Goal: Task Accomplishment & Management: Complete application form

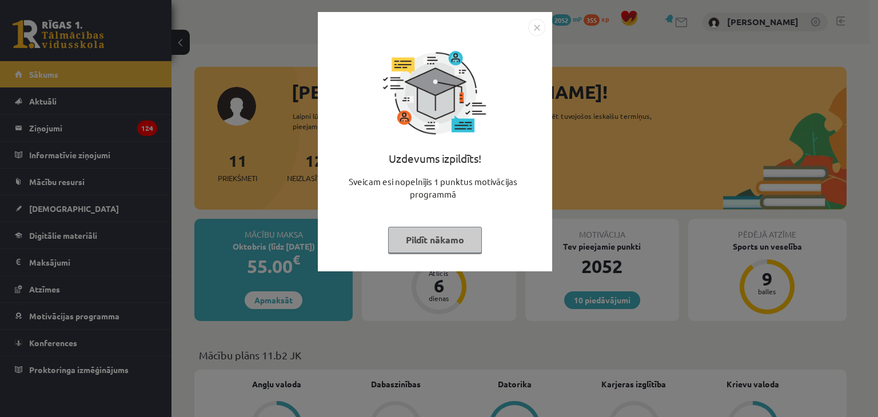
click at [535, 27] on img "Close" at bounding box center [536, 27] width 17 height 17
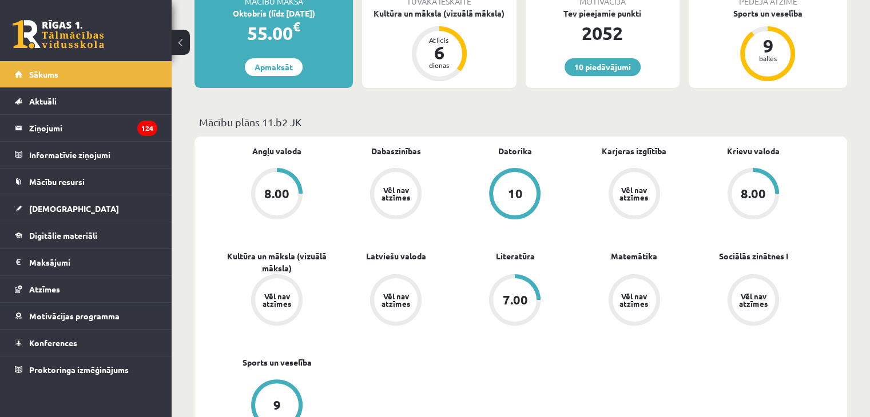
scroll to position [172, 0]
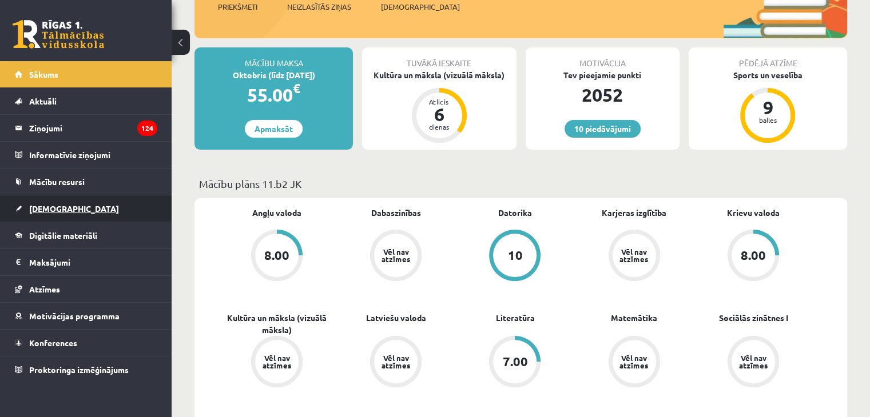
click at [59, 208] on span "[DEMOGRAPHIC_DATA]" at bounding box center [74, 209] width 90 height 10
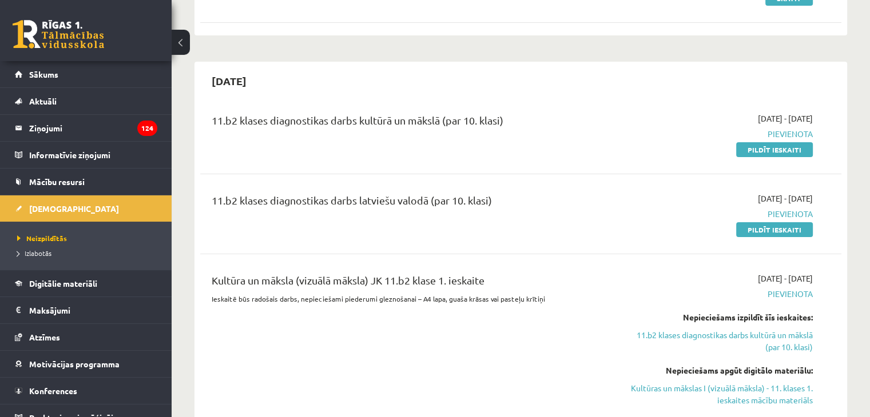
scroll to position [286, 0]
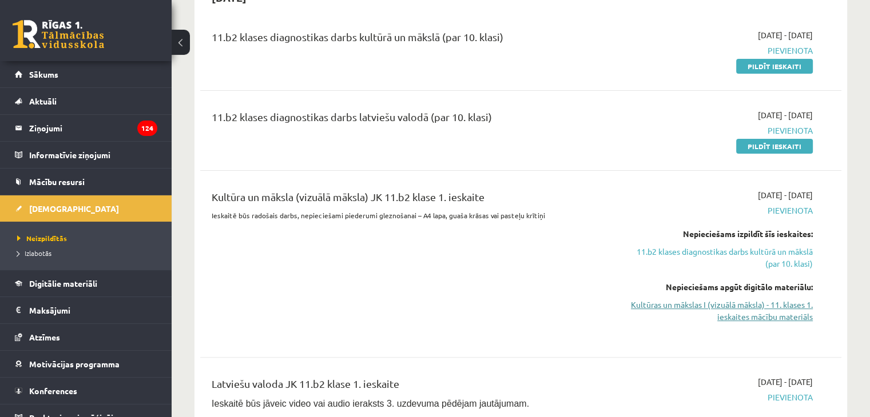
click at [773, 306] on link "Kultūras un mākslas I (vizuālā māksla) - 11. klases 1. ieskaites mācību materiā…" at bounding box center [718, 311] width 189 height 24
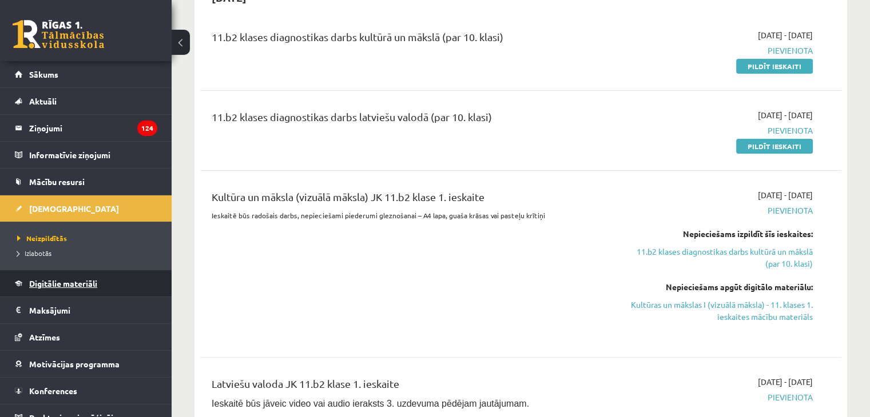
click at [71, 280] on span "Digitālie materiāli" at bounding box center [63, 283] width 68 height 10
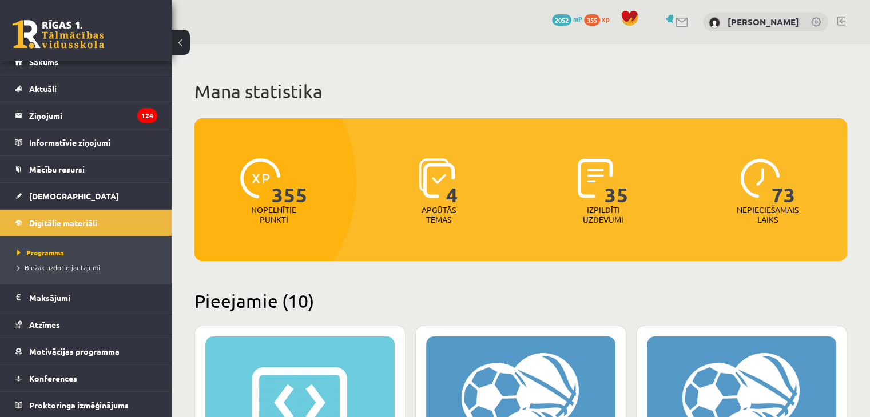
scroll to position [57, 0]
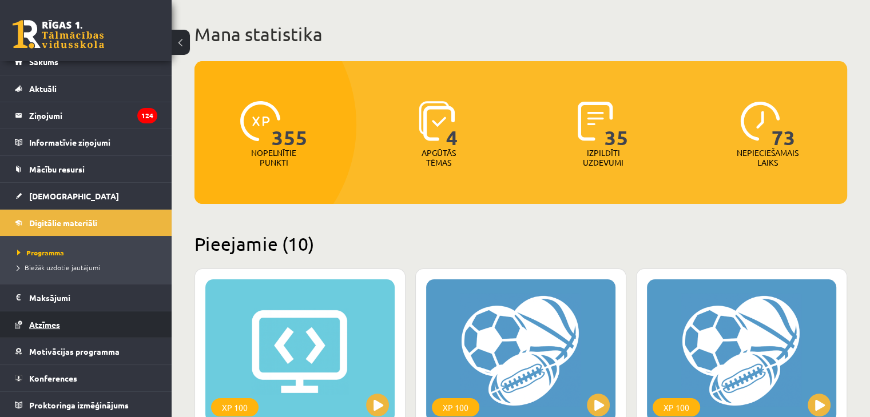
click at [39, 320] on span "Atzīmes" at bounding box center [44, 325] width 31 height 10
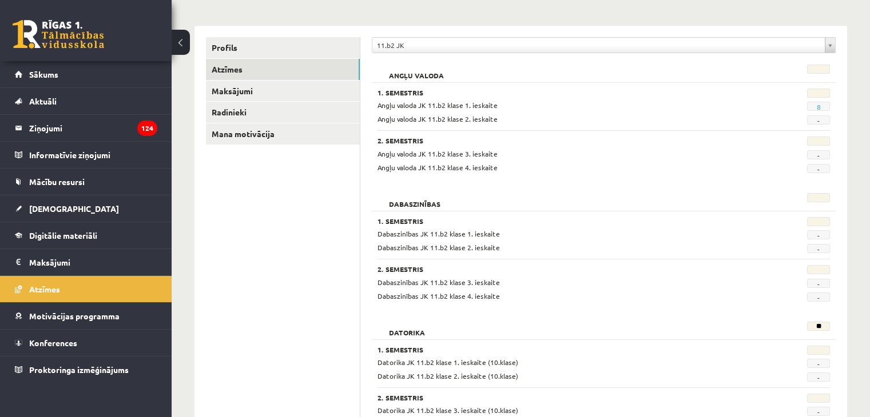
scroll to position [114, 0]
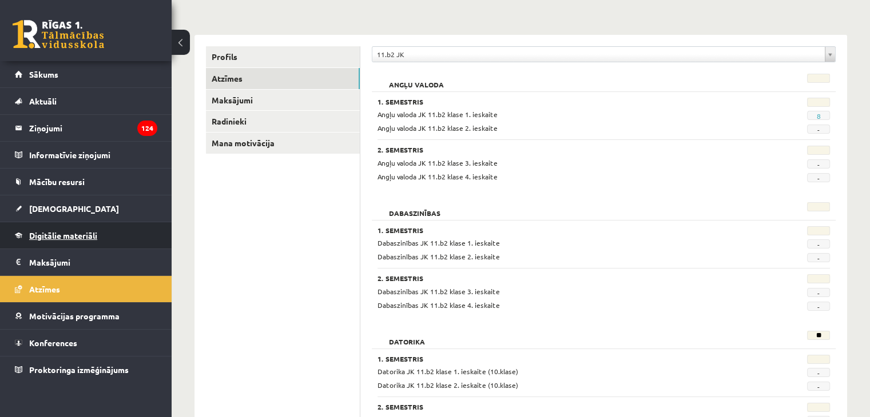
click at [74, 234] on span "Digitālie materiāli" at bounding box center [63, 235] width 68 height 10
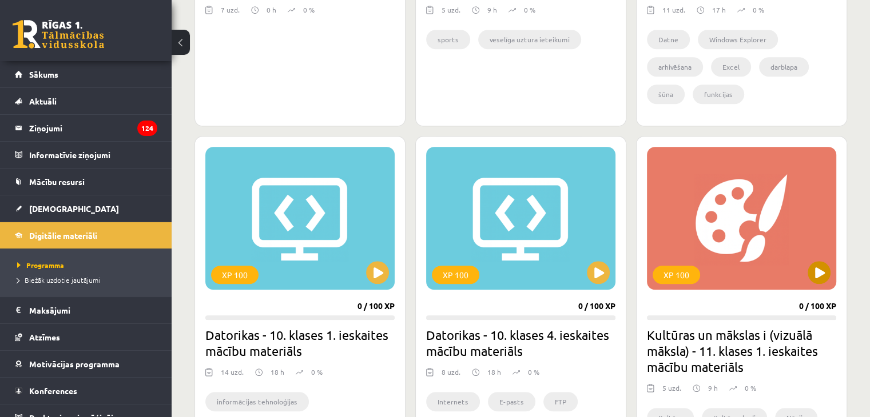
scroll to position [972, 0]
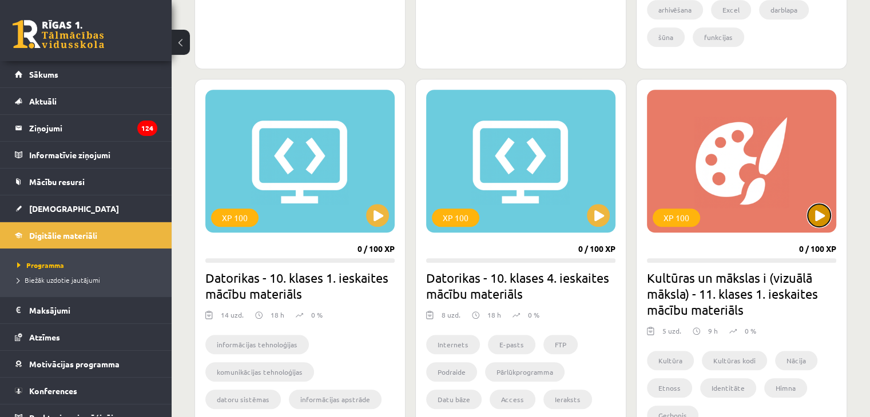
click at [816, 220] on button at bounding box center [818, 215] width 23 height 23
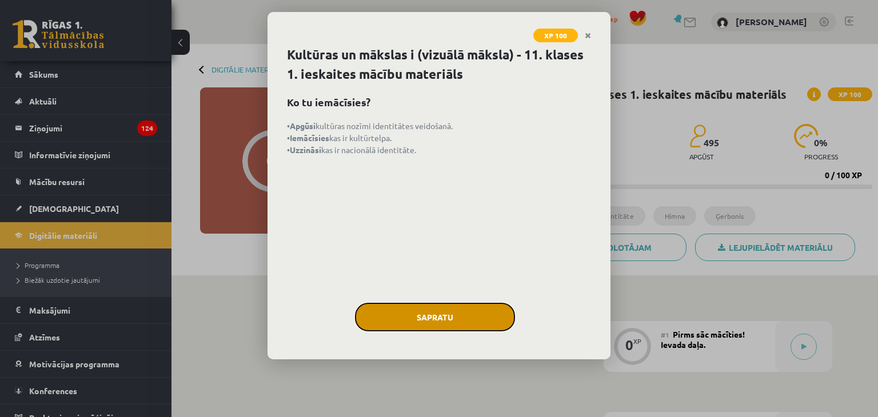
click at [423, 315] on button "Sapratu" at bounding box center [435, 317] width 160 height 29
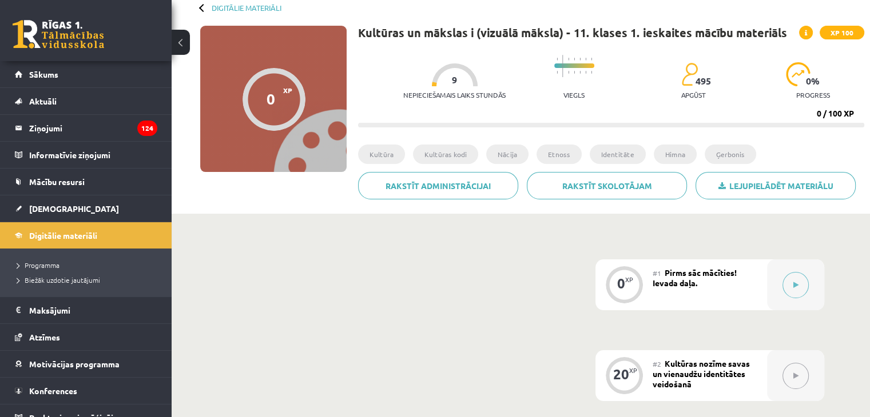
scroll to position [4, 0]
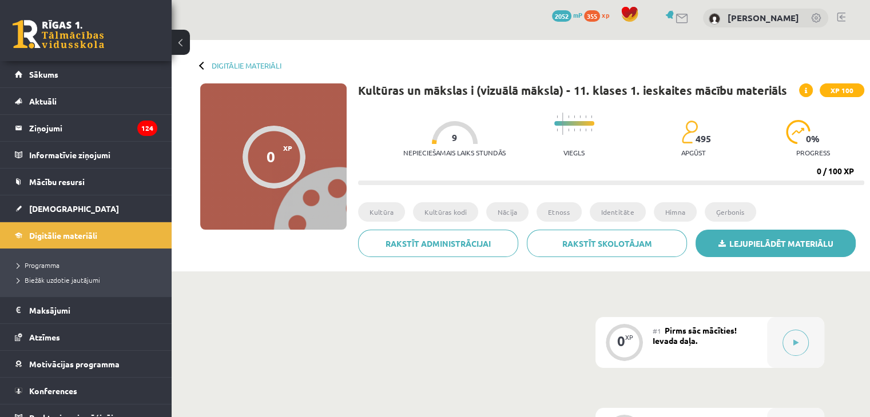
click at [761, 250] on link "Lejupielādēt materiālu" at bounding box center [775, 243] width 160 height 27
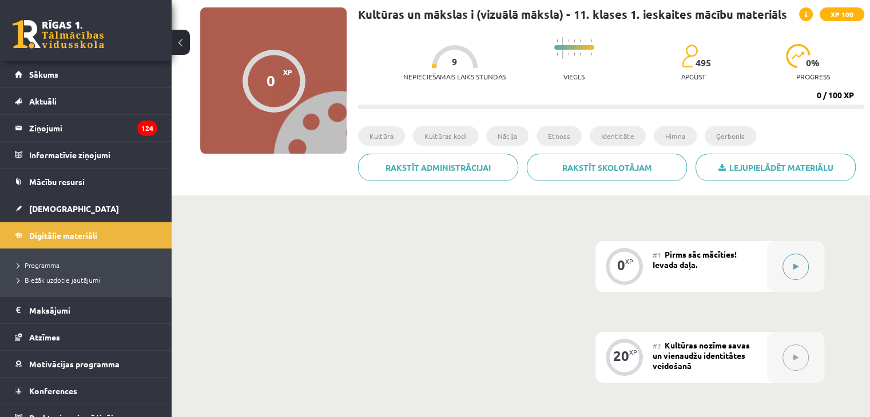
scroll to position [61, 0]
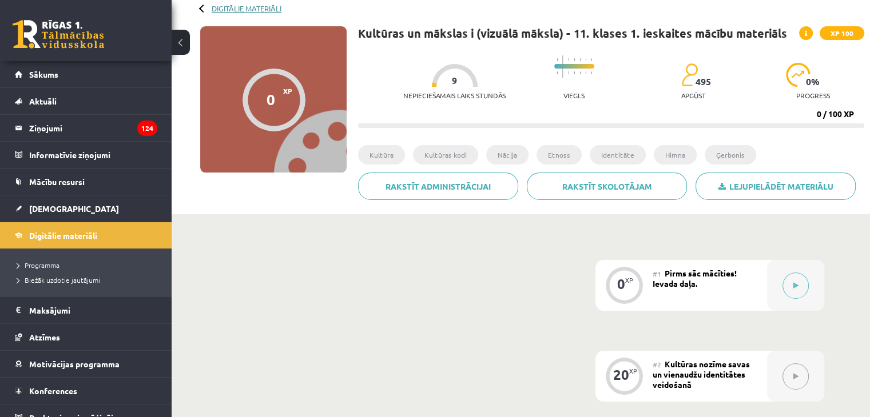
click at [230, 10] on link "Digitālie materiāli" at bounding box center [247, 8] width 70 height 9
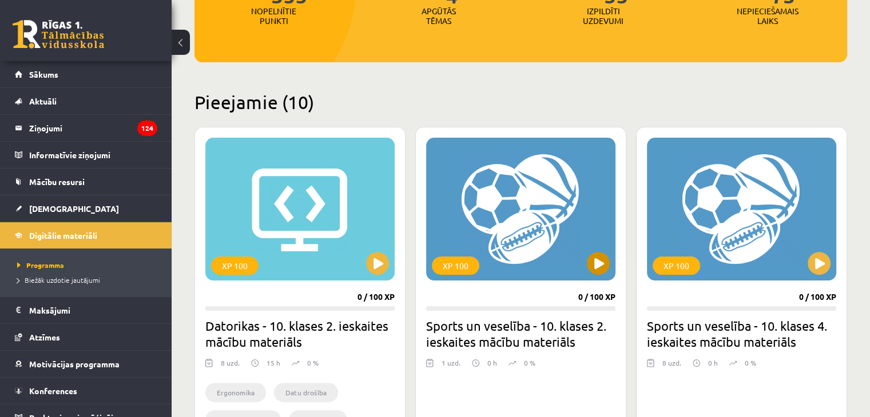
scroll to position [229, 0]
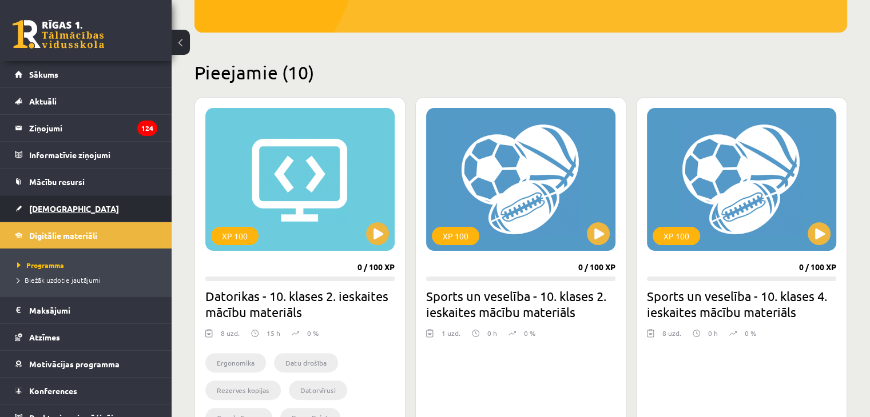
click at [73, 208] on link "[DEMOGRAPHIC_DATA]" at bounding box center [86, 209] width 142 height 26
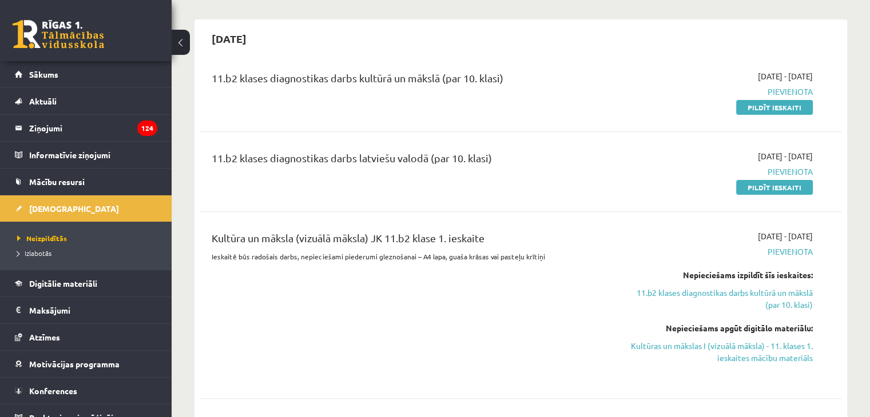
scroll to position [229, 0]
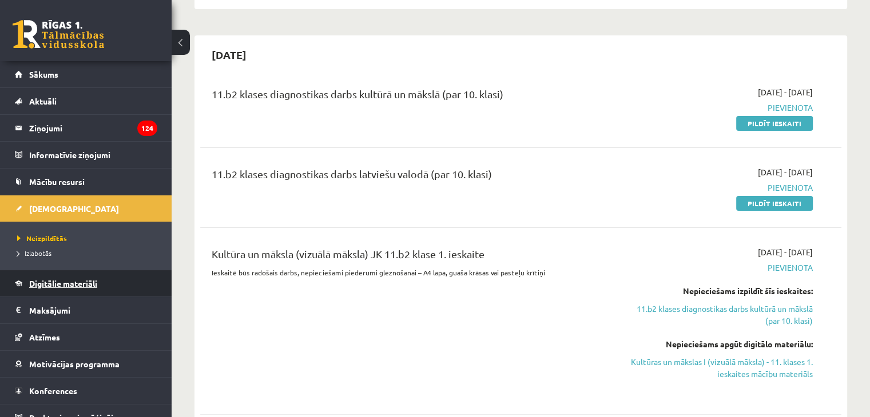
click at [70, 286] on span "Digitālie materiāli" at bounding box center [63, 283] width 68 height 10
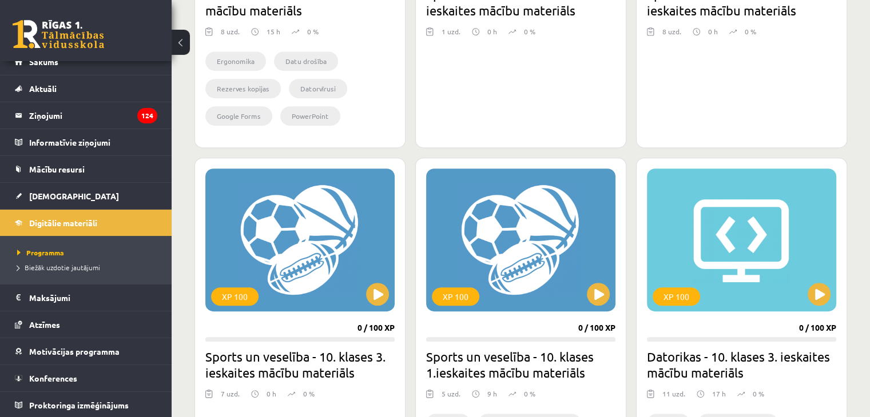
scroll to position [691, 0]
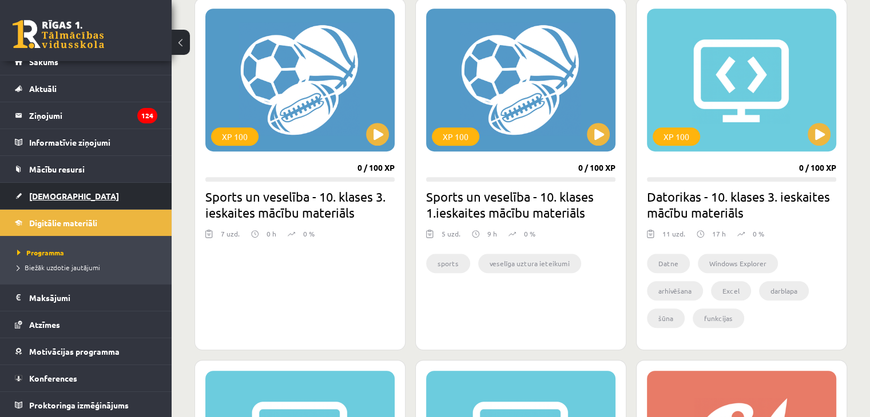
click at [53, 193] on span "[DEMOGRAPHIC_DATA]" at bounding box center [74, 196] width 90 height 10
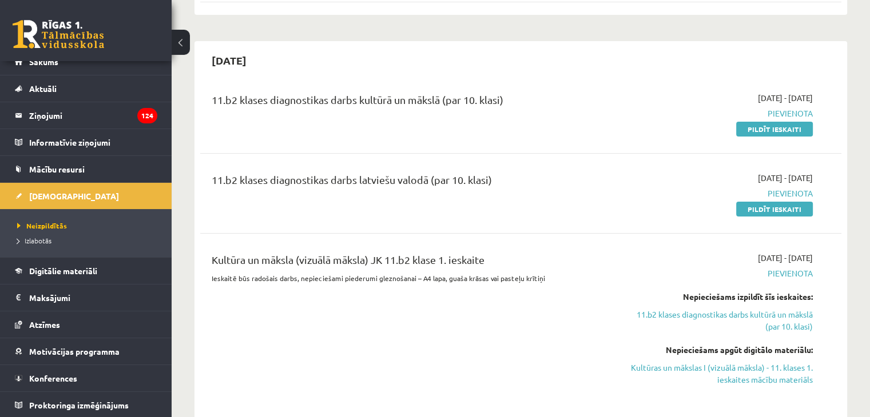
scroll to position [229, 0]
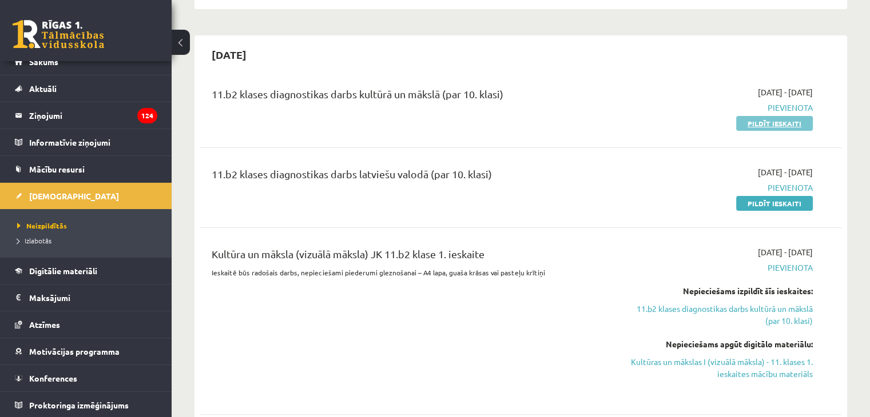
click at [771, 122] on link "Pildīt ieskaiti" at bounding box center [774, 123] width 77 height 15
drag, startPoint x: 783, startPoint y: 124, endPoint x: 493, endPoint y: 59, distance: 296.5
click at [783, 124] on link "Pildīt ieskaiti" at bounding box center [774, 123] width 77 height 15
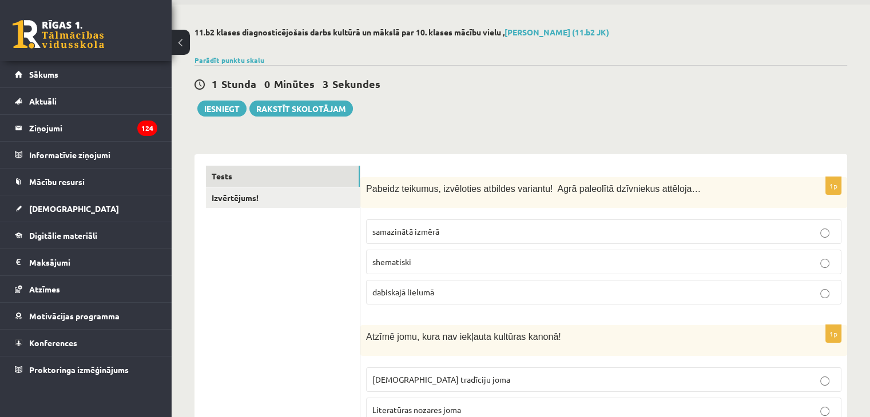
scroll to position [57, 0]
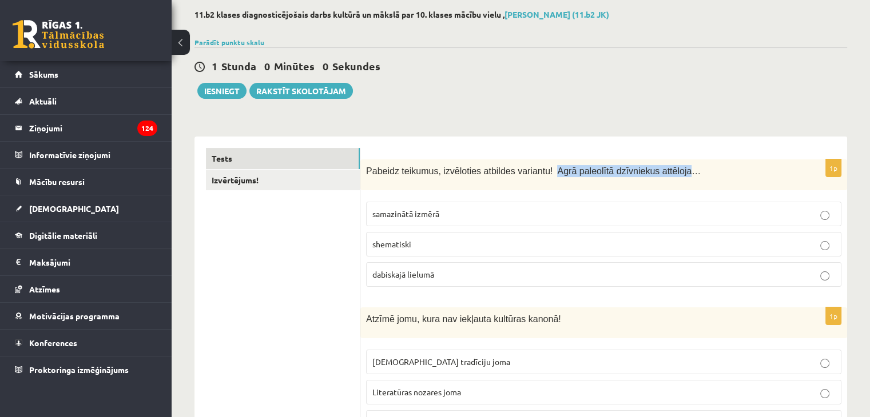
drag, startPoint x: 543, startPoint y: 171, endPoint x: 662, endPoint y: 171, distance: 118.4
click at [662, 171] on span "Pabeidz teikumus, izvēloties atbildes variantu! Agrā paleolītā dzīvniekus attēl…" at bounding box center [533, 171] width 335 height 10
copy span "Agrā paleolītā dzīvniekus attēloja"
click at [467, 181] on div "Pabeidz teikumus, izvēloties atbildes variantu! Agrā paleolītā dzīvniekus attēl…" at bounding box center [603, 175] width 487 height 31
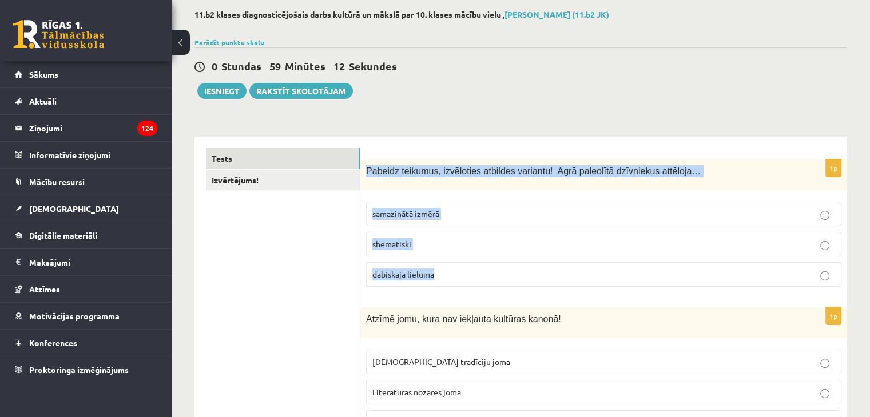
drag, startPoint x: 367, startPoint y: 170, endPoint x: 440, endPoint y: 273, distance: 126.6
click at [440, 273] on div "1p Pabeidz teikumus, izvēloties atbildes variantu! Agrā paleolītā dzīvniekus at…" at bounding box center [603, 228] width 487 height 137
copy div "Pabeidz teikumus, izvēloties atbildes variantu! Agrā paleolītā dzīvniekus attēl…"
click at [499, 274] on p "dabiskajā lielumā" at bounding box center [603, 275] width 463 height 12
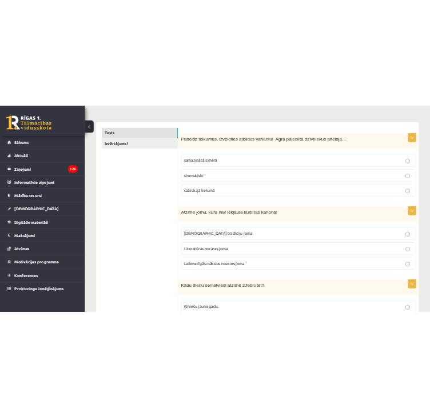
scroll to position [172, 0]
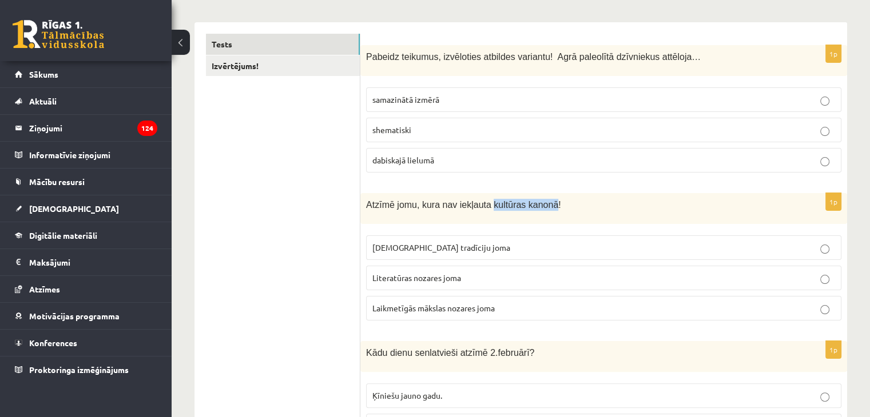
drag, startPoint x: 482, startPoint y: 204, endPoint x: 540, endPoint y: 205, distance: 57.8
click at [540, 205] on span "Atzīmē jomu, kura nav iekļauta kultūras kanonā!" at bounding box center [463, 205] width 195 height 10
copy span "kultūras kanonā"
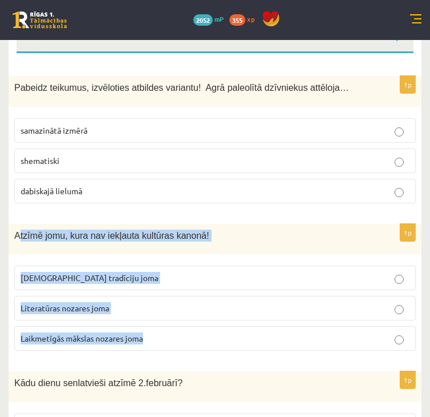
drag, startPoint x: 18, startPoint y: 234, endPoint x: 169, endPoint y: 336, distance: 182.9
click at [169, 336] on div "1p Atzīmē jomu, kura nav iekļauta kultūras kanonā! Tautas tradīciju joma Litera…" at bounding box center [215, 292] width 413 height 137
copy div "tzīmē jomu, kura nav iekļauta kultūras kanonā! Tautas tradīciju joma Literatūra…"
click at [192, 336] on p "Laikmetīgās mākslas nozares joma" at bounding box center [215, 339] width 389 height 12
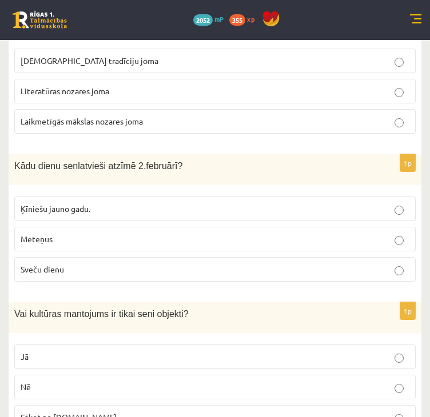
scroll to position [400, 0]
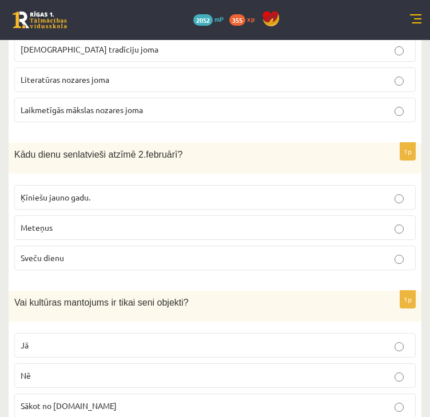
click at [160, 225] on p "Meteņus" at bounding box center [215, 228] width 389 height 12
click at [91, 261] on p "Sveču dienu" at bounding box center [215, 258] width 389 height 12
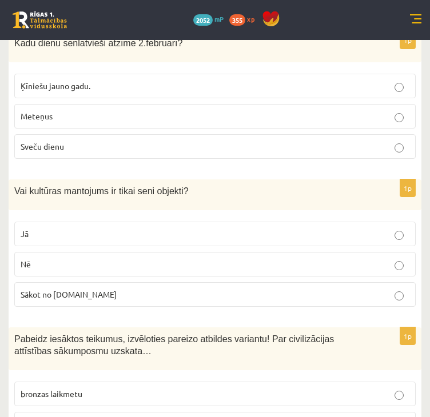
scroll to position [515, 0]
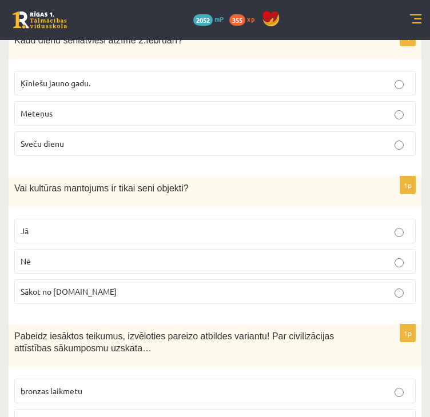
click at [146, 260] on p "Nē" at bounding box center [215, 262] width 389 height 12
drag, startPoint x: 182, startPoint y: 185, endPoint x: 136, endPoint y: 184, distance: 46.9
click at [178, 185] on p "Vai kultūras mantojums ir tikai seni objekti?" at bounding box center [186, 188] width 344 height 12
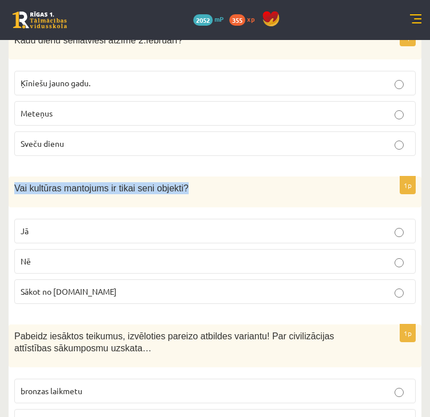
drag, startPoint x: 14, startPoint y: 188, endPoint x: 193, endPoint y: 189, distance: 179.6
click at [194, 190] on div "Vai kultūras mantojums ir tikai seni objekti?" at bounding box center [215, 192] width 413 height 31
copy span "Vai kultūras mantojums ir tikai seni objekti?"
drag, startPoint x: 121, startPoint y: 291, endPoint x: 11, endPoint y: 186, distance: 151.7
click at [11, 186] on div "1p Vai kultūras mantojums ir tikai seni objekti? Jā Nē Sākot no 10.gs" at bounding box center [215, 245] width 413 height 137
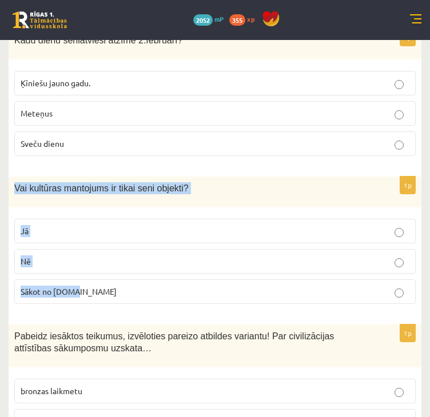
copy div "Vai kultūras mantojums ir tikai seni objekti? Jā Nē Sākot no 10.gs"
click at [79, 260] on p "Nē" at bounding box center [215, 262] width 389 height 12
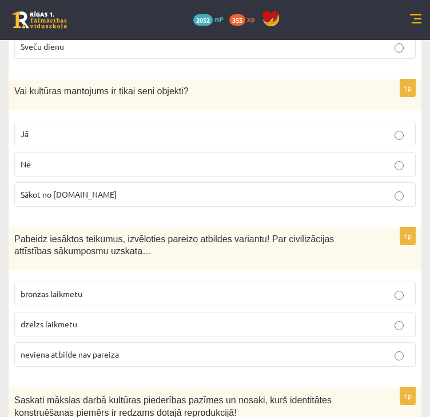
scroll to position [629, 0]
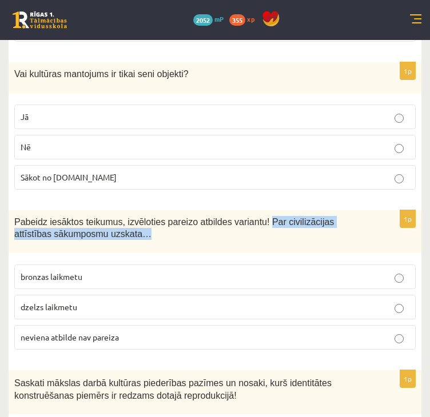
drag, startPoint x: 248, startPoint y: 220, endPoint x: 252, endPoint y: 230, distance: 10.8
click at [252, 230] on p "Pabeidz iesāktos teikumus, izvēloties pareizo atbildes variantu! Par civilizāci…" at bounding box center [186, 227] width 344 height 23
copy span "Par civilizācijas attīstības sākumposmu uzskata…"
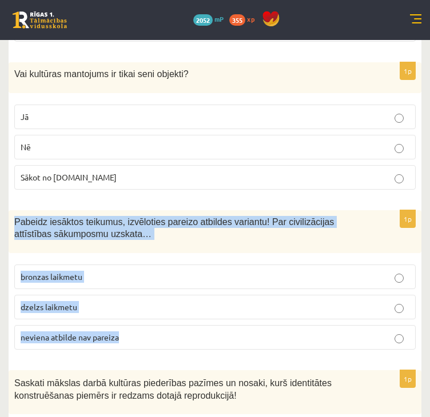
drag, startPoint x: 14, startPoint y: 220, endPoint x: 121, endPoint y: 325, distance: 150.4
click at [121, 325] on div "1p Pabeidz iesāktos teikumus, izvēloties pareizo atbildes variantu! Par civiliz…" at bounding box center [215, 284] width 413 height 149
copy div "Pabeidz iesāktos teikumus, izvēloties pareizo atbildes variantu! Par civilizāci…"
click at [156, 248] on div "Pabeidz iesāktos teikumus, izvēloties pareizo atbildes variantu! Par civilizāci…" at bounding box center [215, 231] width 413 height 43
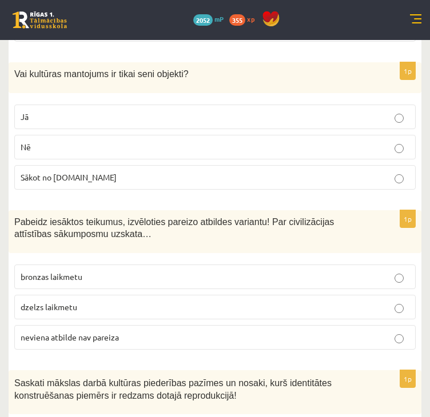
click at [146, 332] on p "neviena atbilde nav pareiza" at bounding box center [215, 338] width 389 height 12
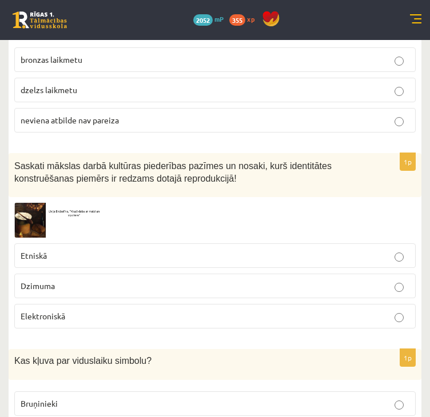
scroll to position [858, 0]
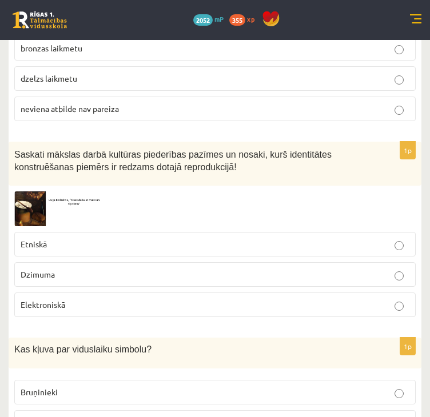
click at [78, 202] on img at bounding box center [57, 209] width 86 height 35
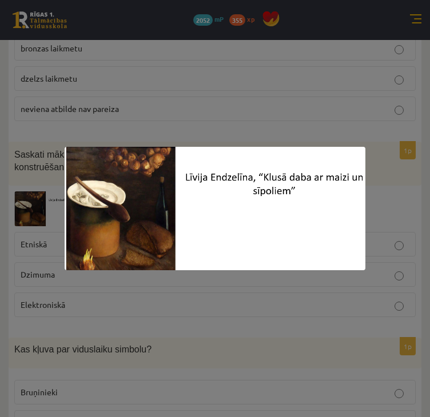
click at [257, 287] on div at bounding box center [215, 208] width 430 height 417
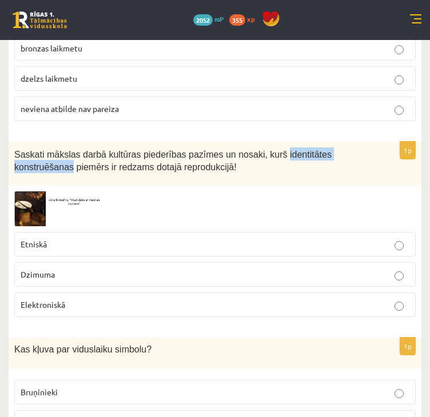
drag, startPoint x: 258, startPoint y: 151, endPoint x: 371, endPoint y: 152, distance: 112.6
click at [371, 152] on div "Saskati mākslas darbā kultūras piederības pazīmes un nosaki, kurš identitātes k…" at bounding box center [215, 164] width 413 height 44
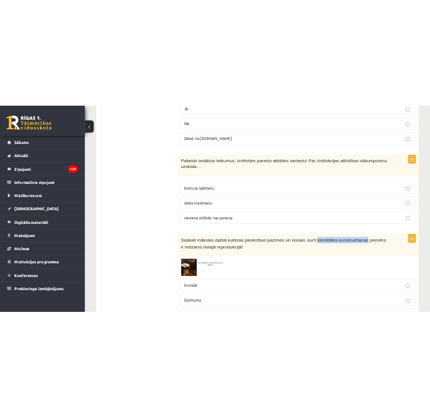
scroll to position [801, 0]
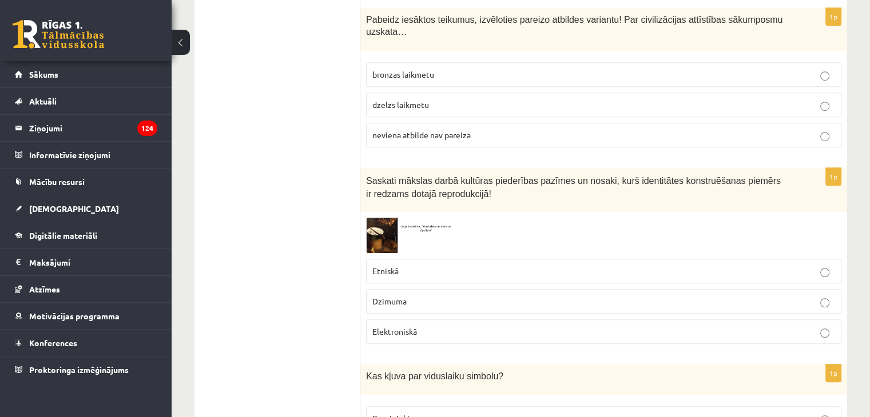
click at [449, 180] on p "Saskati mākslas darbā kultūras piederības pazīmes un nosaki, kurš identitātes k…" at bounding box center [575, 187] width 418 height 26
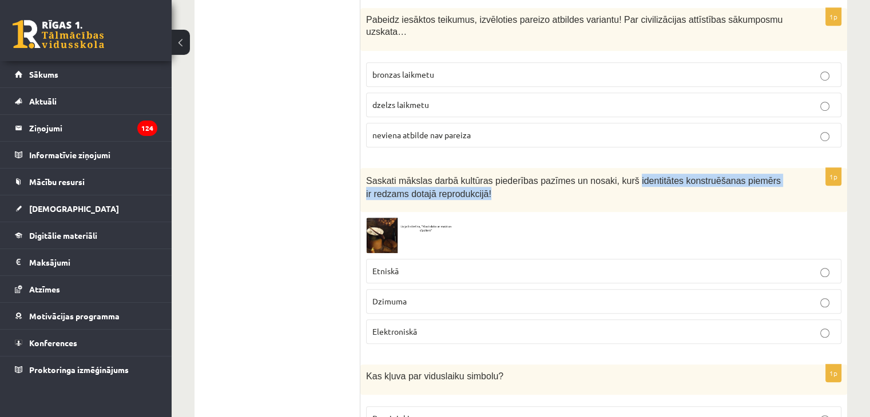
drag, startPoint x: 612, startPoint y: 165, endPoint x: 613, endPoint y: 175, distance: 9.8
click at [582, 175] on p "Saskati mākslas darbā kultūras piederības pazīmes un nosaki, kurš identitātes k…" at bounding box center [575, 187] width 418 height 26
click at [625, 175] on p "Saskati mākslas darbā kultūras piederības pazīmes un nosaki, kurš identitātes k…" at bounding box center [575, 187] width 418 height 26
drag, startPoint x: 611, startPoint y: 165, endPoint x: 738, endPoint y: 168, distance: 127.0
click at [738, 176] on span "Saskati mākslas darbā kultūras piederības pazīmes un nosaki, kurš identitātes k…" at bounding box center [573, 187] width 415 height 23
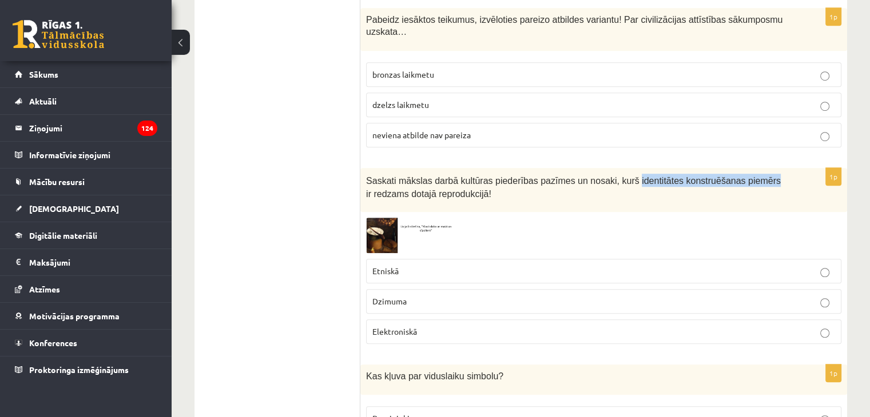
copy span "identitātes konstruēšanas piemērs"
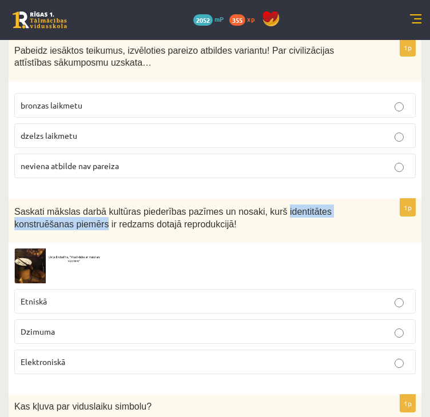
click at [34, 262] on img at bounding box center [57, 266] width 86 height 35
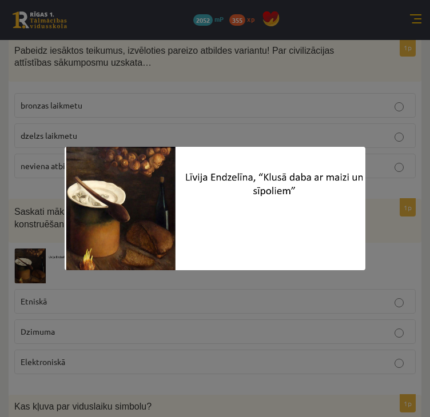
click at [321, 75] on div at bounding box center [215, 208] width 430 height 417
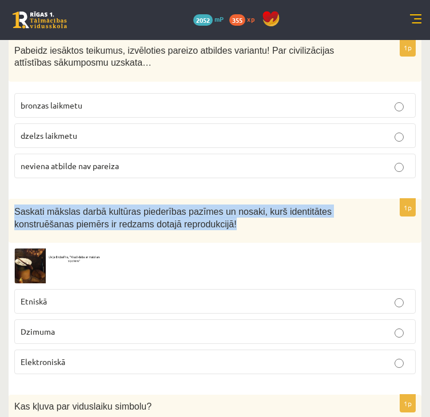
drag, startPoint x: 162, startPoint y: 218, endPoint x: 13, endPoint y: 208, distance: 150.2
click at [13, 208] on div "Saskati mākslas darbā kultūras piederības pazīmes un nosaki, kurš identitātes k…" at bounding box center [215, 221] width 413 height 44
copy span "Saskati mākslas darbā kultūras piederības pazīmes un nosaki, kurš identitātes k…"
click at [50, 259] on img at bounding box center [57, 266] width 86 height 35
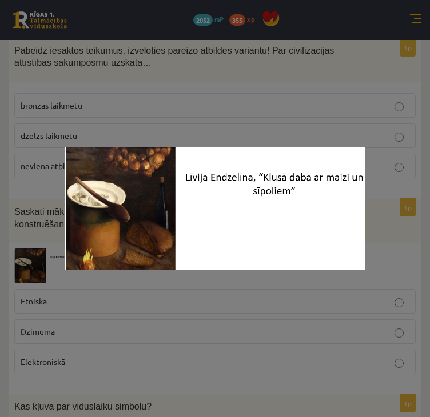
click at [339, 122] on div at bounding box center [215, 208] width 430 height 417
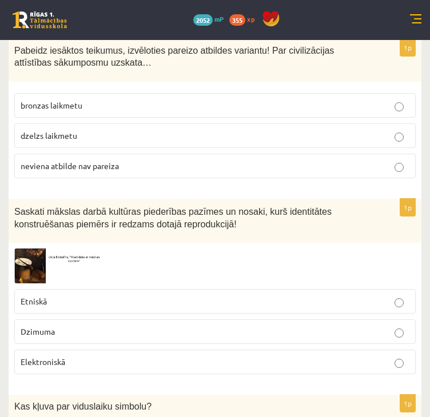
click at [173, 296] on p "Etniskā" at bounding box center [215, 302] width 389 height 12
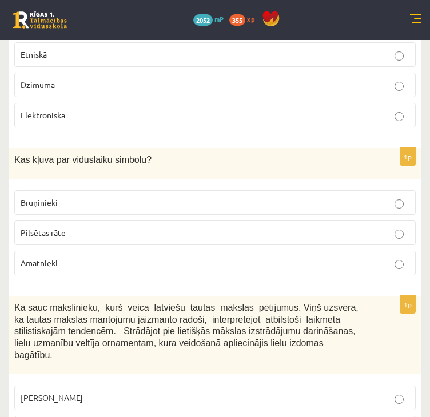
scroll to position [1029, 0]
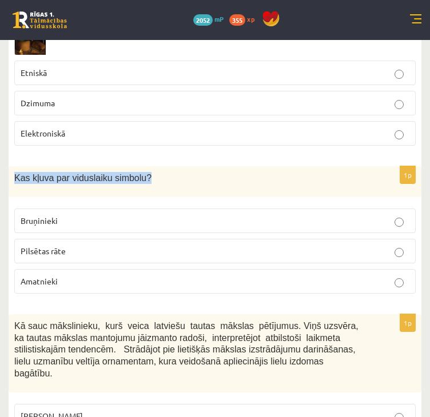
drag, startPoint x: 13, startPoint y: 174, endPoint x: 149, endPoint y: 177, distance: 136.7
click at [149, 177] on div "Kas kļuva par viduslaiku simbolu?" at bounding box center [215, 181] width 413 height 31
click at [116, 216] on p "Bruņinieki" at bounding box center [215, 221] width 389 height 12
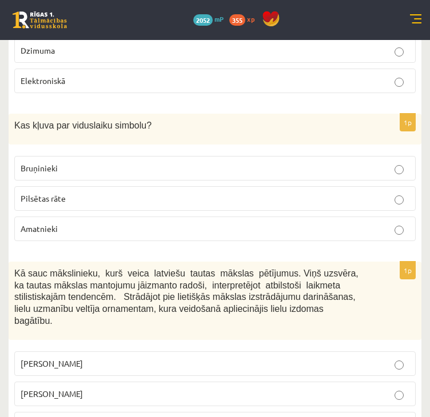
scroll to position [1144, 0]
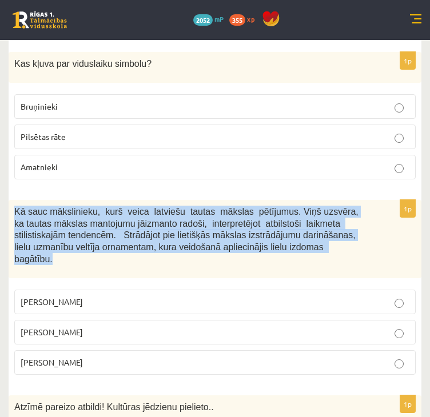
drag, startPoint x: 258, startPoint y: 243, endPoint x: 14, endPoint y: 208, distance: 246.6
click at [14, 208] on p "Kā sauc mākslinieku, kurš veica latviešu tautas mākslas pētījumus. Viņš uzsvēra…" at bounding box center [186, 235] width 344 height 59
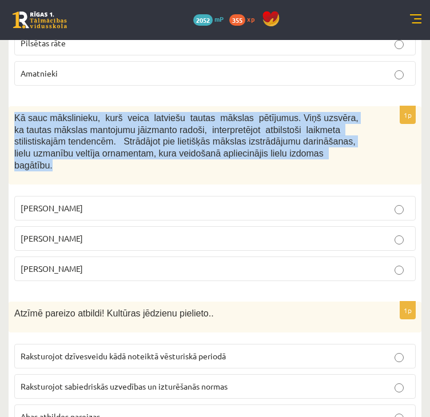
scroll to position [1258, 0]
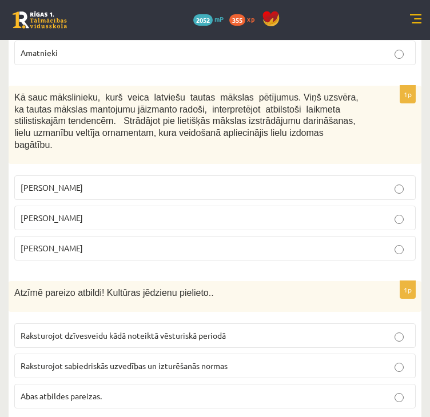
click at [97, 212] on p "Jūlijs Madernieks" at bounding box center [215, 218] width 389 height 12
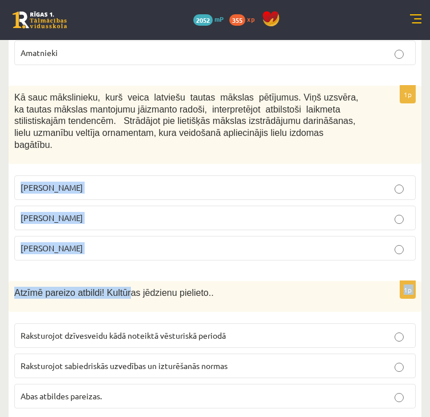
drag, startPoint x: 124, startPoint y: 253, endPoint x: 21, endPoint y: 168, distance: 133.2
click at [277, 242] on p "Rihards Zariņš" at bounding box center [215, 248] width 389 height 12
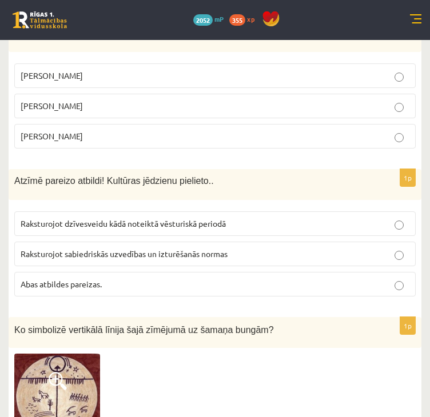
scroll to position [1372, 0]
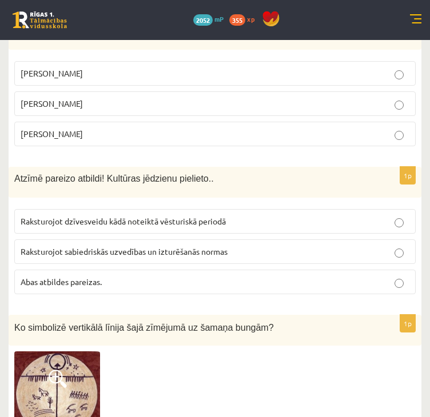
click at [190, 276] on p "Abas atbildes pareizas." at bounding box center [215, 282] width 389 height 12
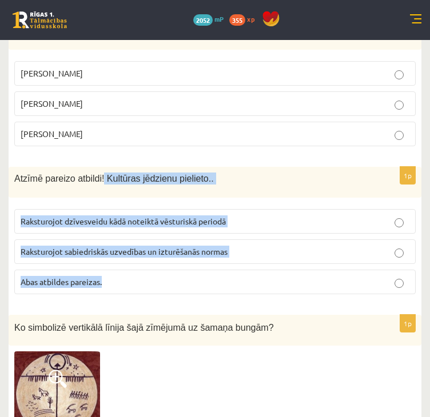
drag, startPoint x: 97, startPoint y: 158, endPoint x: 156, endPoint y: 252, distance: 110.3
click at [156, 252] on div "1p Atzīmē pareizo atbildi! Kultūras jēdzienu pielieto.. Raksturojot dzīvesveidu…" at bounding box center [215, 235] width 413 height 137
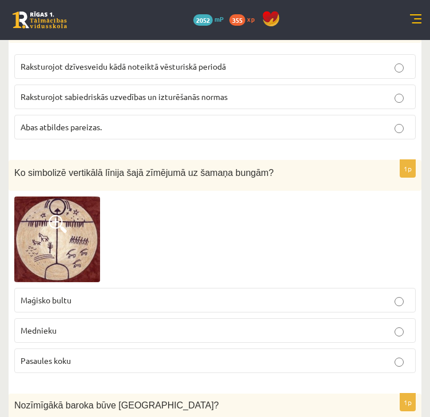
scroll to position [1544, 0]
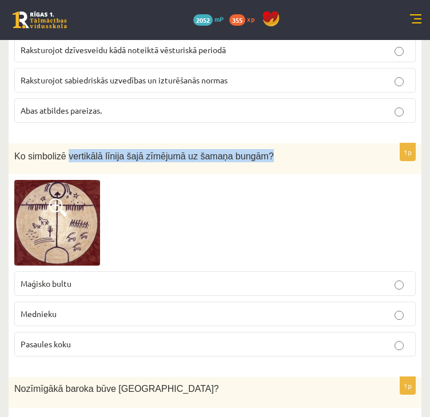
drag, startPoint x: 62, startPoint y: 136, endPoint x: 245, endPoint y: 143, distance: 183.1
click at [245, 144] on div "Ko simbolizē vertikālā līnija šajā zīmējumā uz šamaņa bungām?" at bounding box center [215, 159] width 413 height 31
click at [89, 204] on img at bounding box center [57, 223] width 86 height 86
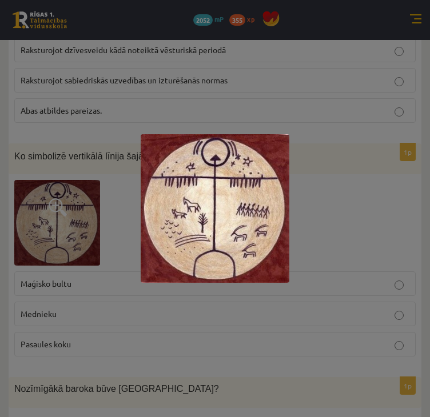
click at [160, 327] on div at bounding box center [215, 208] width 430 height 417
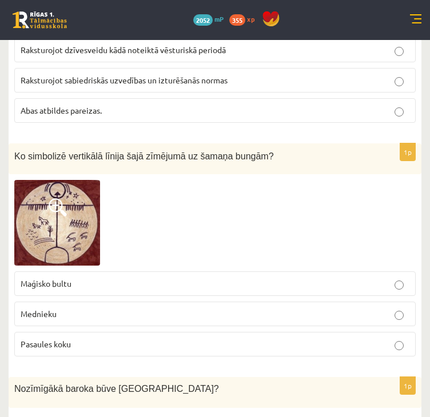
click at [155, 339] on p "Pasaules koku" at bounding box center [215, 345] width 389 height 12
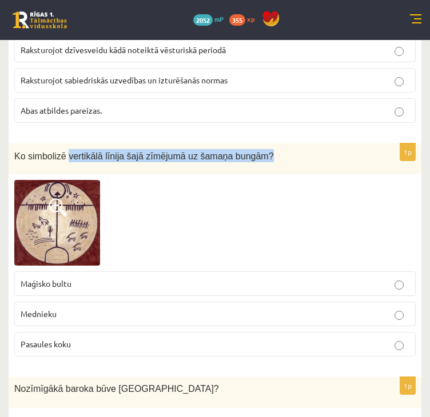
drag, startPoint x: 62, startPoint y: 138, endPoint x: 295, endPoint y: 133, distance: 233.4
click at [295, 149] on p "Ko simbolizē vertikālā līnija šajā zīmējumā uz šamaņa bungām?" at bounding box center [186, 155] width 344 height 13
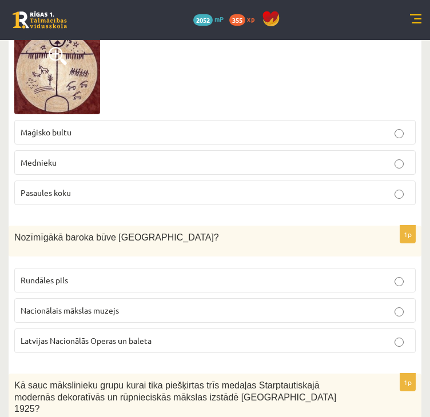
scroll to position [1715, 0]
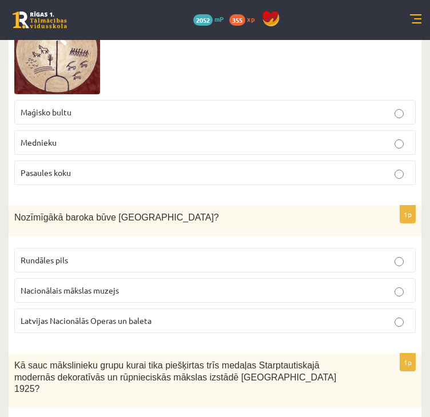
click at [75, 254] on p "Rundāles pils" at bounding box center [215, 260] width 389 height 12
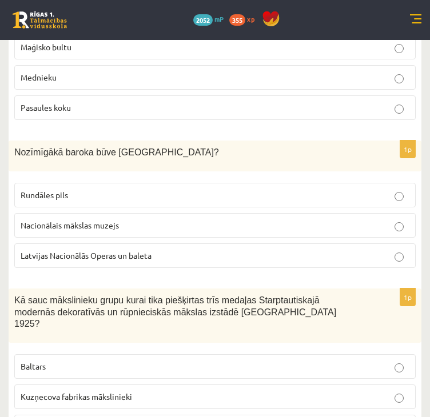
scroll to position [1830, 0]
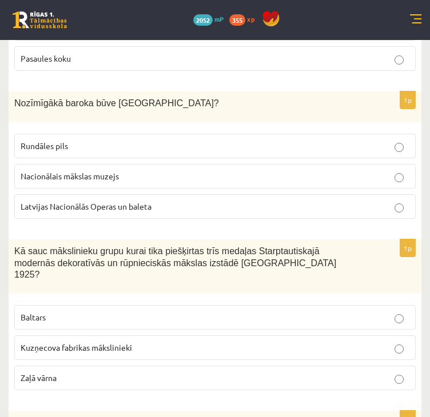
click at [117, 372] on p "Zaļā vārna" at bounding box center [215, 378] width 389 height 12
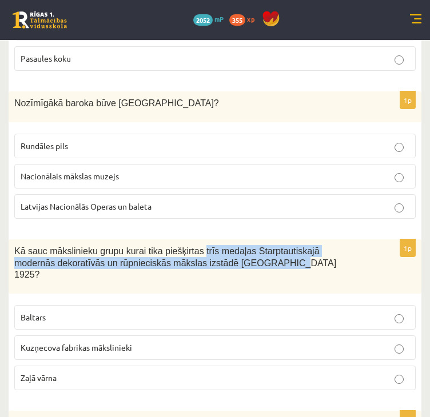
drag, startPoint x: 225, startPoint y: 244, endPoint x: 186, endPoint y: 234, distance: 40.2
click at [186, 245] on p "Kā sauc mākslinieku grupu kurai tika piešķirtas trīs medaļas Starptautiskajā mo…" at bounding box center [186, 262] width 344 height 35
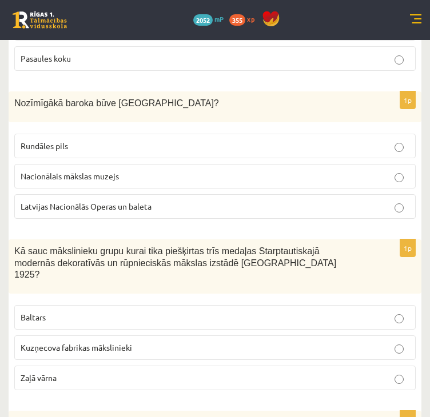
click at [312, 312] on p "Baltars" at bounding box center [215, 318] width 389 height 12
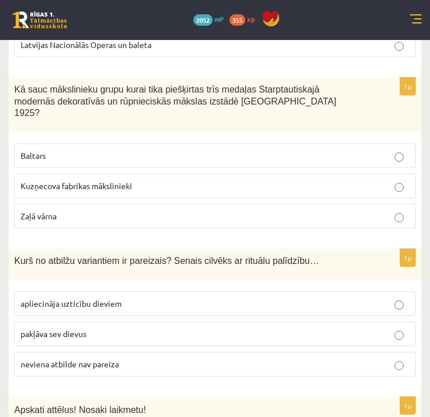
scroll to position [2001, 0]
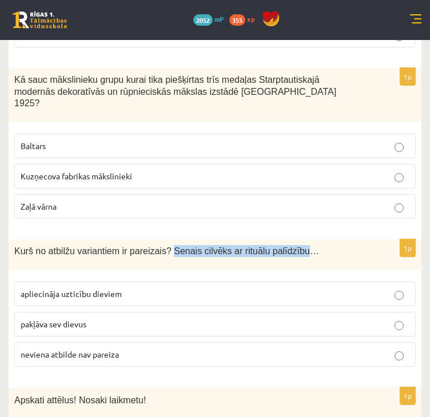
drag, startPoint x: 160, startPoint y: 218, endPoint x: 281, endPoint y: 221, distance: 121.8
click at [281, 246] on span "Kurš no atbilžu variantiem ir pareizais? Senais cilvēks ar rituālu palīdzību…" at bounding box center [166, 251] width 305 height 10
click at [149, 288] on p "apliecināja uzticību dieviem" at bounding box center [215, 294] width 389 height 12
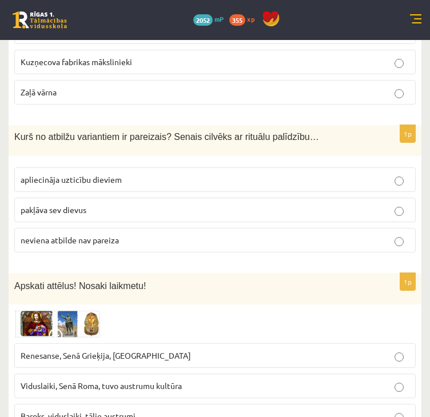
scroll to position [2173, 0]
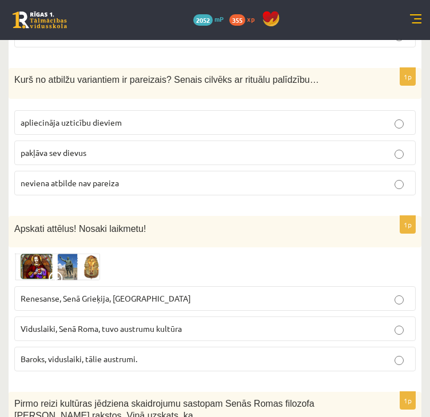
click at [87, 253] on img at bounding box center [57, 266] width 86 height 27
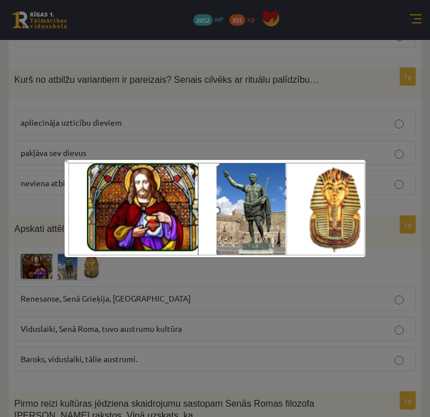
click at [169, 130] on div at bounding box center [215, 208] width 430 height 417
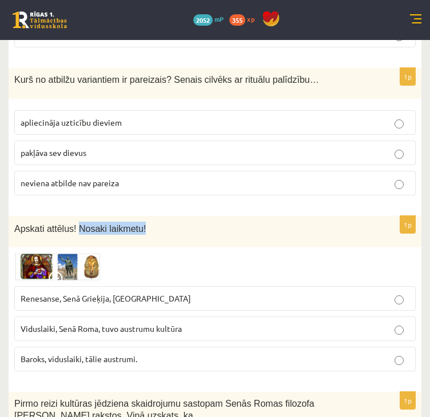
drag, startPoint x: 146, startPoint y: 195, endPoint x: 75, endPoint y: 194, distance: 71.5
click at [75, 222] on p "Apskati attēlus! Nosaki laikmetu!" at bounding box center [186, 228] width 344 height 13
click at [94, 253] on img at bounding box center [57, 266] width 86 height 27
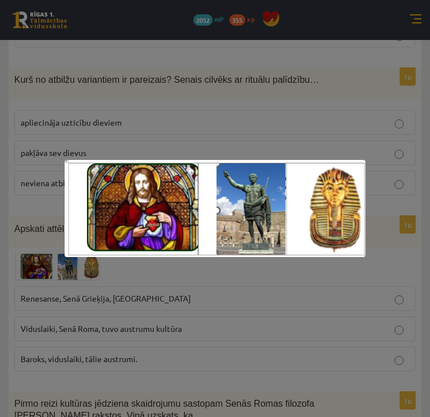
click at [144, 277] on div at bounding box center [215, 208] width 430 height 417
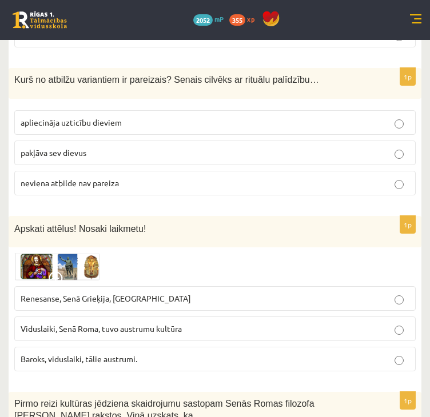
click at [142, 324] on span "Viduslaiki, Senā Roma, tuvo austrumu kultūra" at bounding box center [101, 329] width 161 height 10
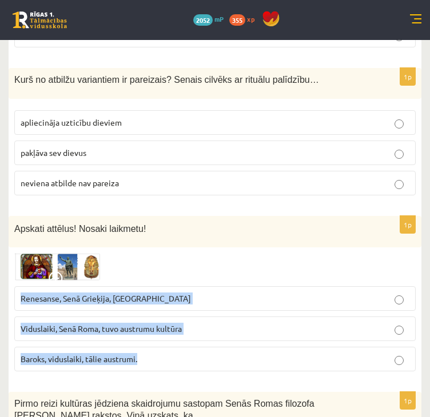
drag, startPoint x: 151, startPoint y: 324, endPoint x: 21, endPoint y: 267, distance: 142.4
click at [21, 281] on fieldset "Renesanse, Senā Grieķija, Ēģipte Viduslaiki, Senā Roma, tuvo austrumu kultūra B…" at bounding box center [214, 328] width 401 height 94
click at [249, 323] on p "Viduslaiki, Senā Roma, tuvo austrumu kultūra" at bounding box center [215, 329] width 389 height 12
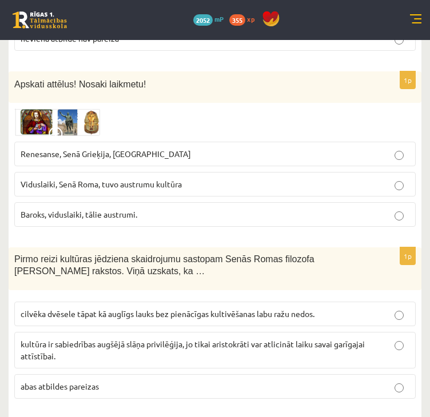
scroll to position [2344, 0]
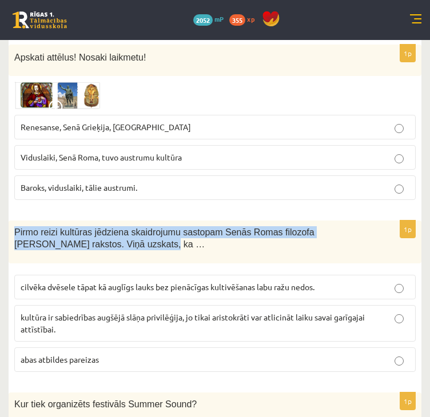
drag, startPoint x: 158, startPoint y: 210, endPoint x: 5, endPoint y: 197, distance: 153.8
click at [5, 197] on div "**********" at bounding box center [215, 275] width 430 height 5159
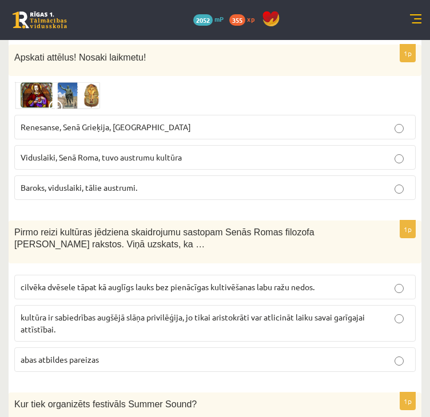
click at [272, 282] on span "cilvēka dvēsele tāpat kā auglīgs lauks bez pienācīgas kultivēšanas labu ražu ne…" at bounding box center [168, 287] width 294 height 10
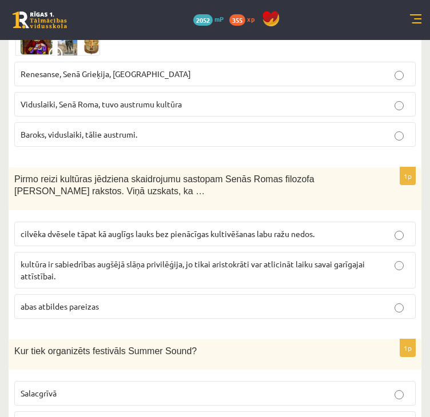
scroll to position [2516, 0]
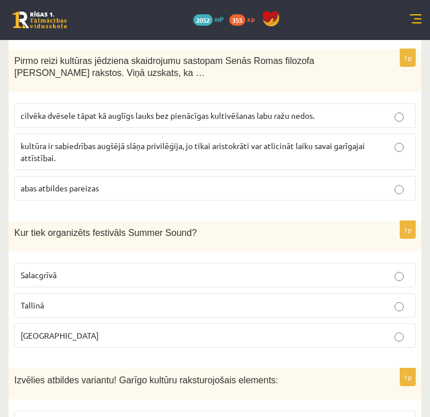
click at [204, 330] on p "Liepājā" at bounding box center [215, 336] width 389 height 12
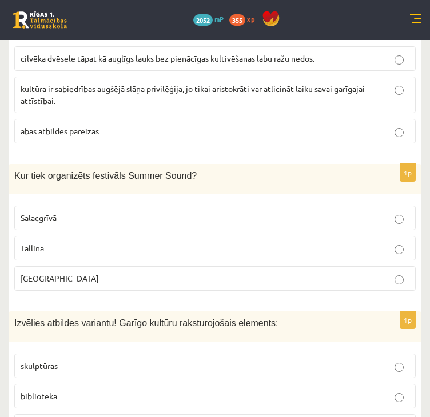
scroll to position [2687, 0]
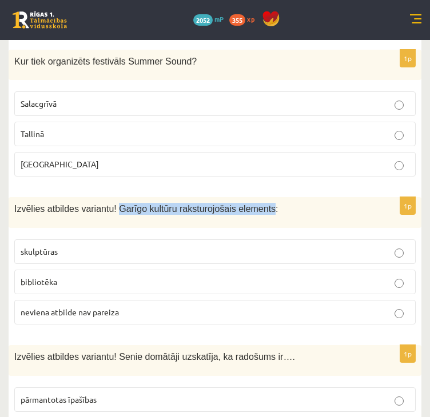
drag, startPoint x: 111, startPoint y: 174, endPoint x: 252, endPoint y: 178, distance: 141.3
click at [252, 204] on span "Izvēlies atbildes variantu! Garīgo kultūru raksturojošais elements:" at bounding box center [146, 209] width 264 height 10
click at [252, 306] on p "neviena atbilde nav pareiza" at bounding box center [215, 312] width 389 height 12
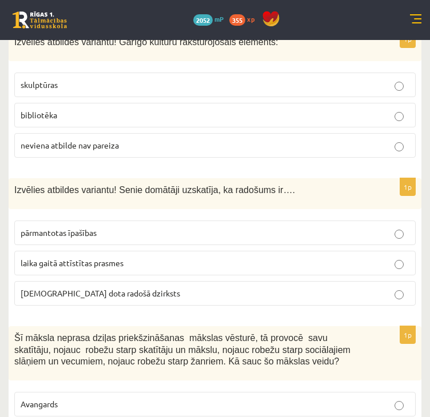
scroll to position [2859, 0]
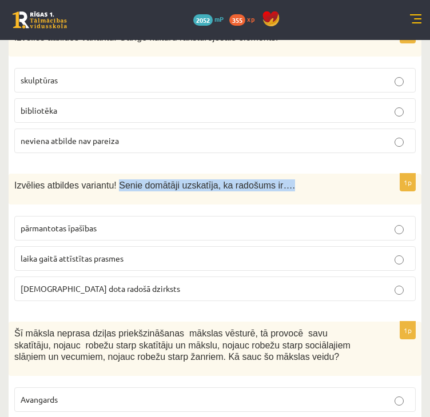
drag, startPoint x: 111, startPoint y: 147, endPoint x: 292, endPoint y: 147, distance: 181.3
click at [292, 180] on p "Izvēlies atbildes variantu! Senie domātāji uzskatīja, ka radošums ir…." at bounding box center [186, 186] width 344 height 12
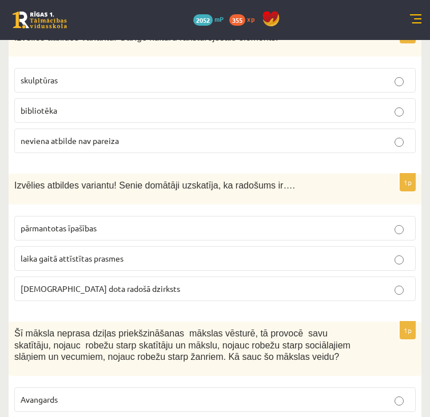
click at [142, 283] on p "dieva dota radošā dzirksts" at bounding box center [215, 289] width 389 height 12
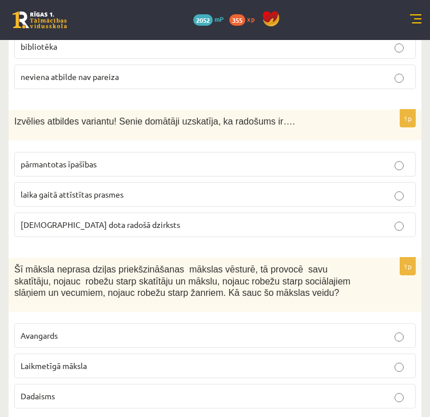
scroll to position [3031, 0]
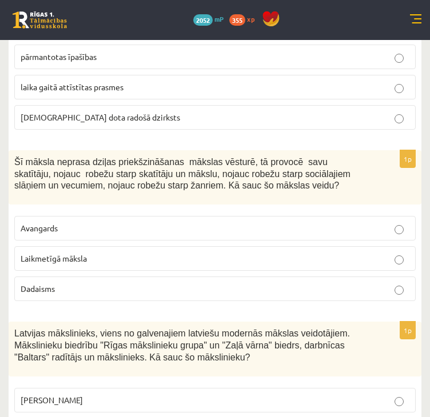
click at [198, 222] on p "Avangards" at bounding box center [215, 228] width 389 height 12
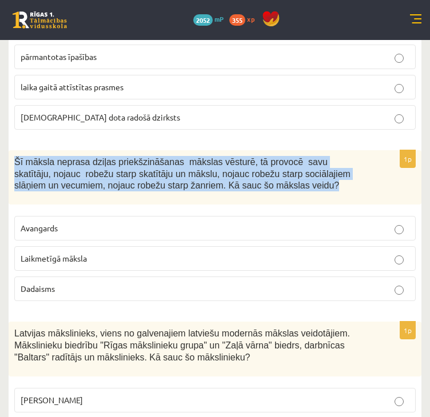
drag, startPoint x: 226, startPoint y: 149, endPoint x: -1, endPoint y: 128, distance: 227.4
drag, startPoint x: 106, startPoint y: 252, endPoint x: 11, endPoint y: 124, distance: 159.4
click at [11, 150] on div "1p Šī māksla neprasa dziļas priekšzināšanas mākslas vēsturē, tā provocē savu sk…" at bounding box center [215, 230] width 413 height 160
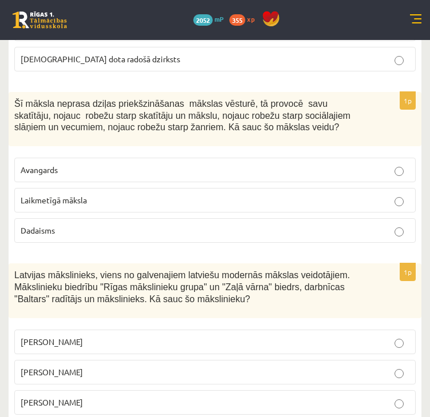
scroll to position [3145, 0]
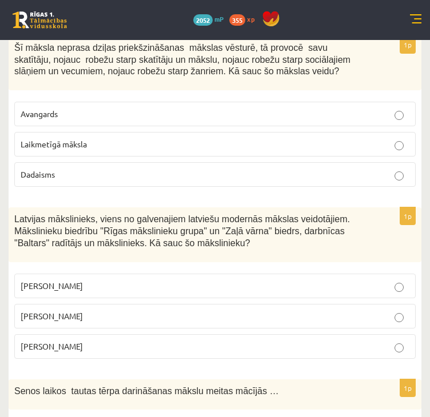
click at [71, 310] on p "Romāns Suta" at bounding box center [215, 316] width 389 height 12
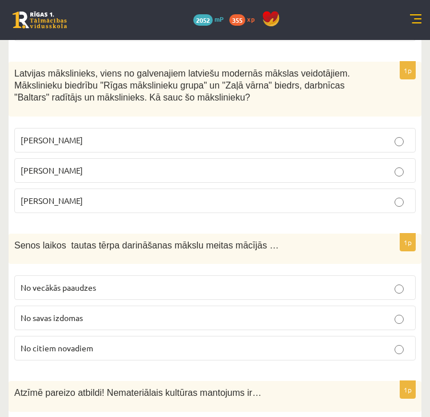
scroll to position [3316, 0]
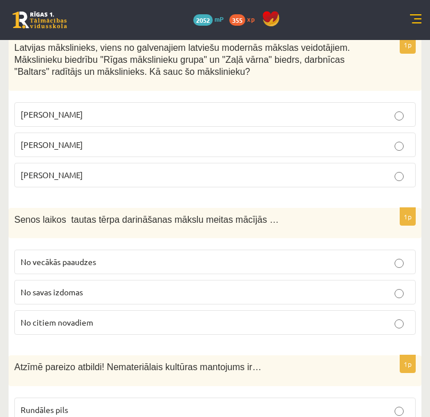
click at [203, 256] on p "No vecākās paaudzes" at bounding box center [215, 262] width 389 height 12
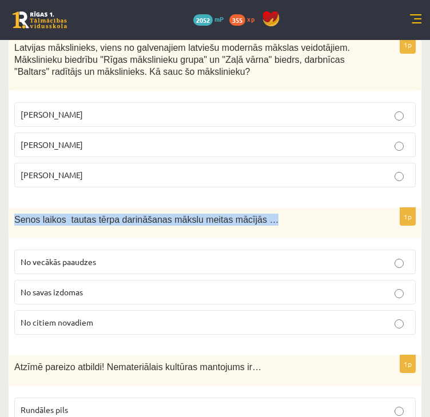
drag, startPoint x: 245, startPoint y: 182, endPoint x: -1, endPoint y: 182, distance: 245.9
click at [302, 214] on p "Senos laikos tautas tērpa darināšanas mākslu meitas mācījās …" at bounding box center [186, 220] width 344 height 12
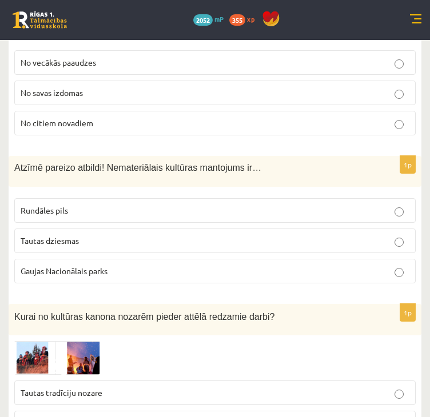
scroll to position [3545, 0]
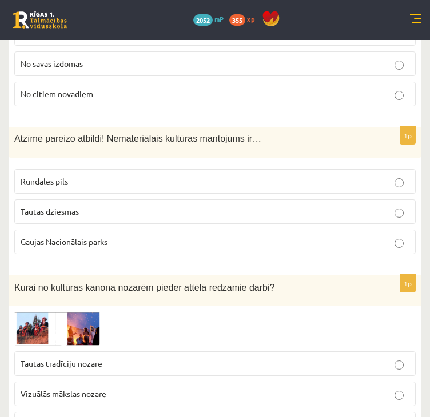
click at [120, 176] on p "Rundāles pils" at bounding box center [215, 182] width 389 height 12
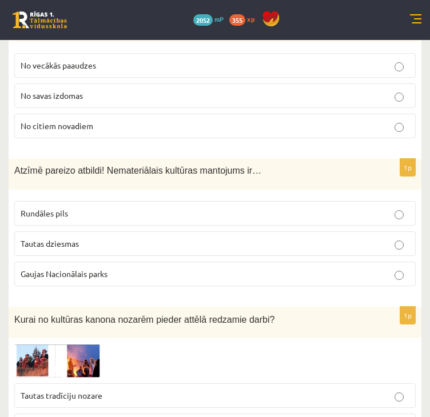
scroll to position [3660, 0]
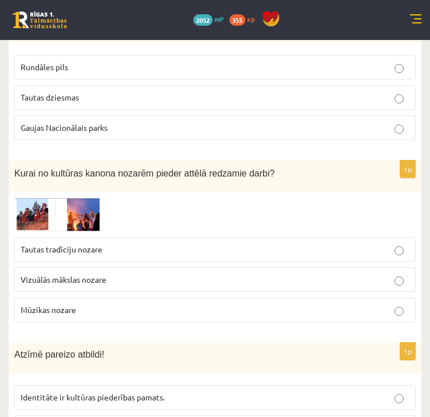
click at [39, 198] on img at bounding box center [57, 215] width 86 height 34
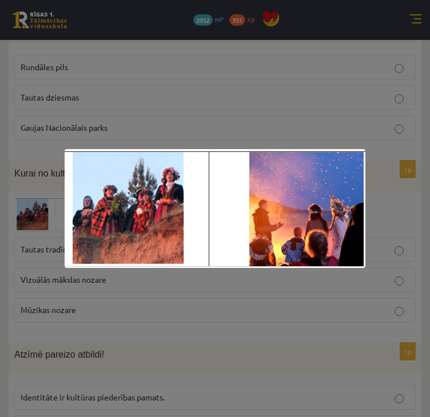
click at [409, 177] on div at bounding box center [215, 208] width 430 height 417
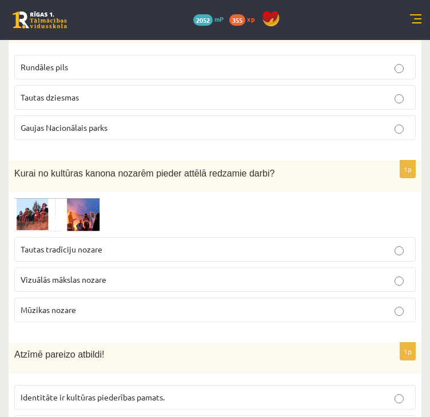
click at [262, 244] on p "Tautas tradīciju nozare" at bounding box center [215, 250] width 389 height 12
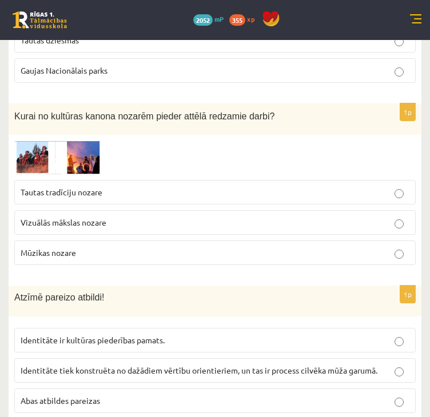
scroll to position [3774, 0]
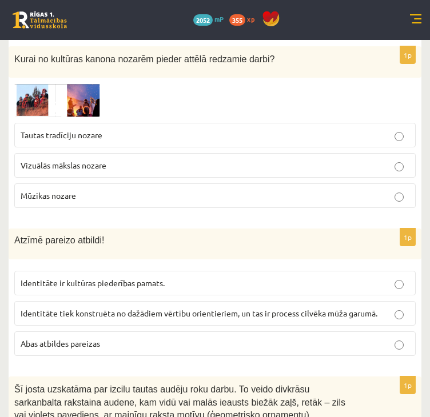
click at [304, 308] on span "Identitāte tiek konstruēta no dažādiem vērtību orientieriem, un tas ir process …" at bounding box center [199, 313] width 357 height 10
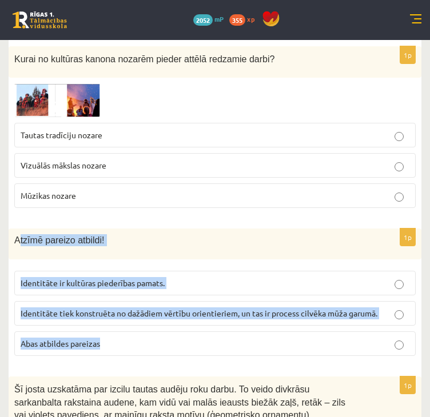
drag, startPoint x: 17, startPoint y: 201, endPoint x: 103, endPoint y: 294, distance: 127.5
click at [103, 294] on div "1p Atzīmē pareizo atbildi! Identitāte ir kultūras piederības pamats. Identitāte…" at bounding box center [215, 297] width 413 height 137
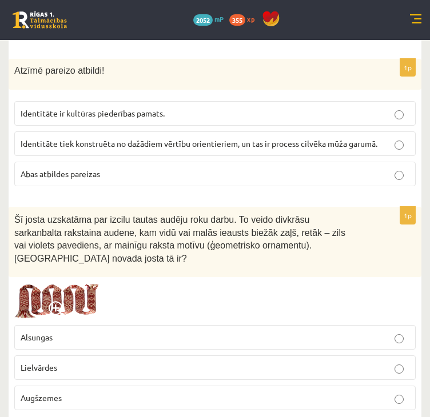
scroll to position [3945, 0]
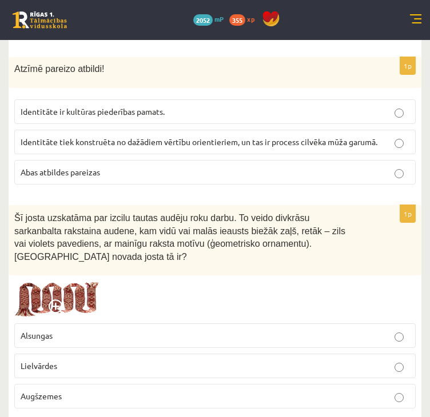
click at [82, 281] on img at bounding box center [57, 299] width 86 height 37
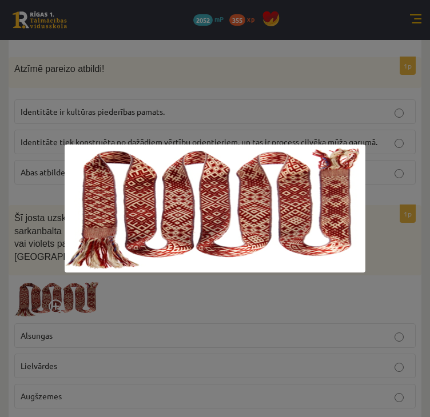
click at [225, 109] on div at bounding box center [215, 208] width 430 height 417
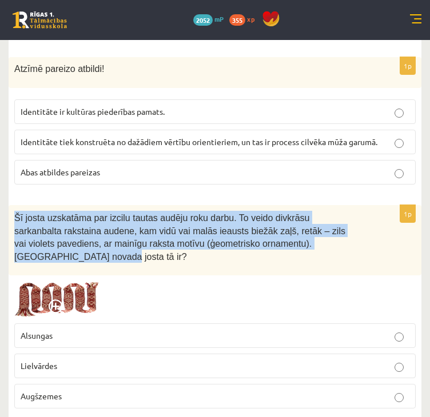
drag, startPoint x: 283, startPoint y: 203, endPoint x: 11, endPoint y: 178, distance: 272.7
click at [11, 205] on div "Šī josta uzskatāma par izcilu tautas audēju roku darbu. To veido divkrāsu sarka…" at bounding box center [215, 240] width 413 height 70
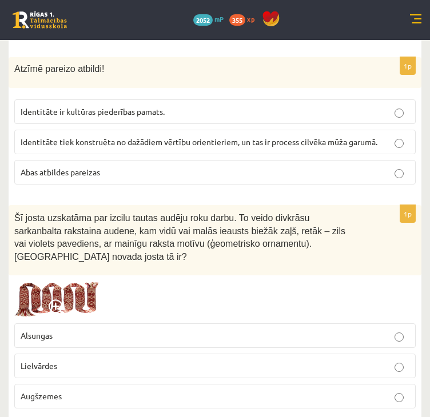
click at [173, 281] on div at bounding box center [214, 299] width 401 height 37
click at [86, 281] on img at bounding box center [57, 299] width 86 height 37
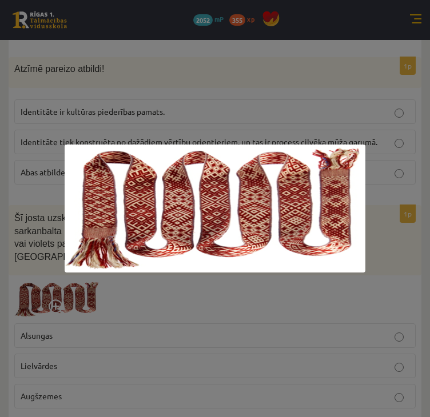
click at [409, 224] on div at bounding box center [215, 208] width 430 height 417
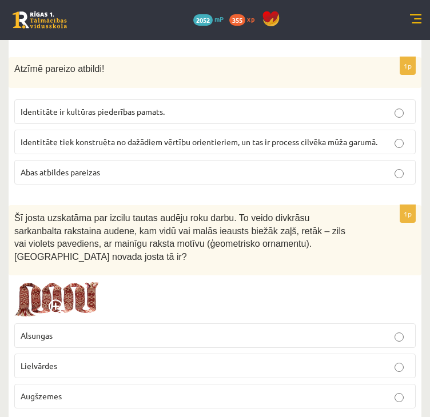
click at [188, 360] on p "Lielvārdes" at bounding box center [215, 366] width 389 height 12
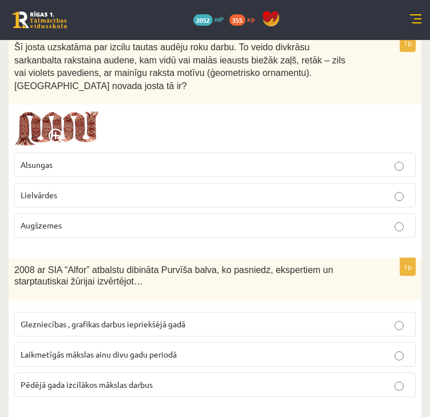
scroll to position [4117, 0]
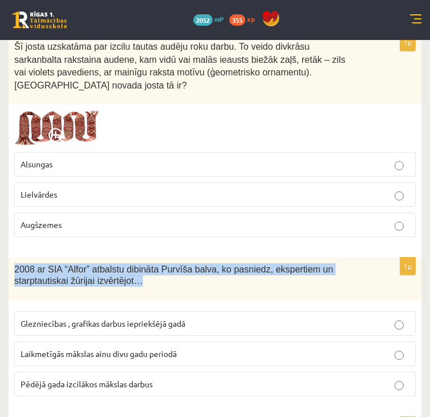
drag, startPoint x: 15, startPoint y: 213, endPoint x: 82, endPoint y: 234, distance: 70.0
click at [82, 258] on div "2008 ar SIA “Alfor” atbalstu dibināta Purvīša balva, ko pasniedz, ekspertiem un…" at bounding box center [215, 279] width 413 height 43
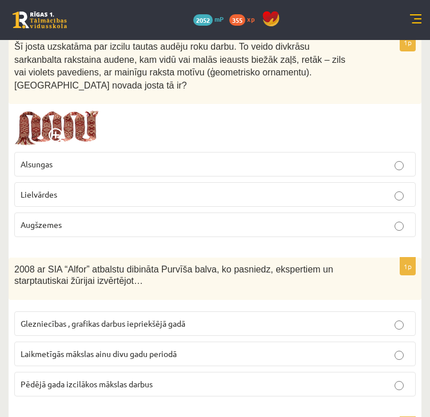
click at [210, 348] on p "Laikmetīgās mākslas ainu divu gadu periodā" at bounding box center [215, 354] width 389 height 12
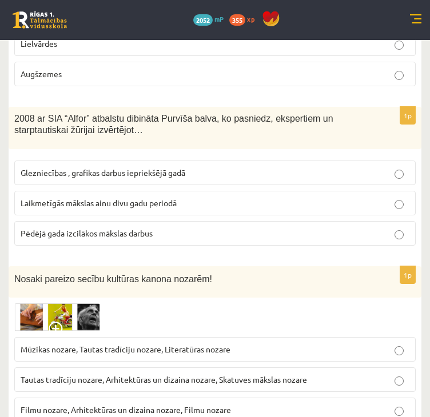
scroll to position [4289, 0]
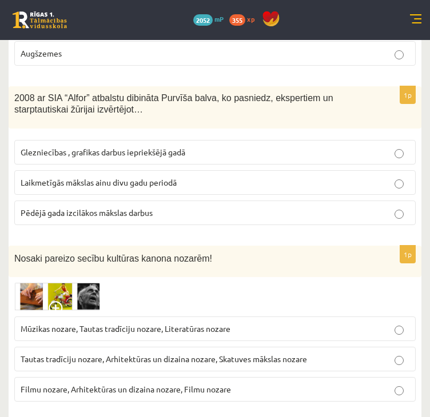
click at [27, 283] on img at bounding box center [57, 297] width 86 height 28
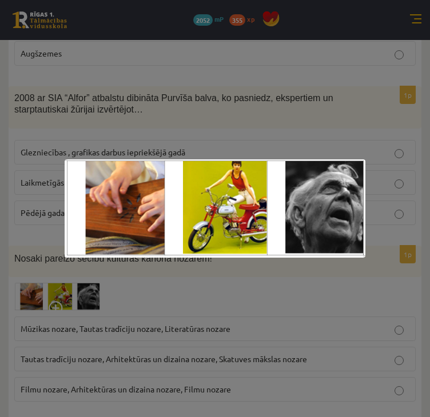
click at [285, 297] on div at bounding box center [215, 208] width 430 height 417
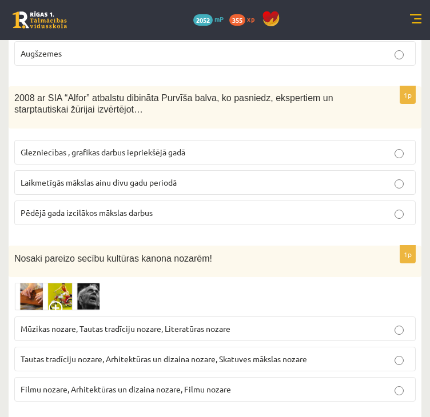
click at [284, 354] on span "Tautas tradīciju nozare, Arhitektūras un dizaina nozare, Skatuves mākslas nozare" at bounding box center [164, 359] width 286 height 10
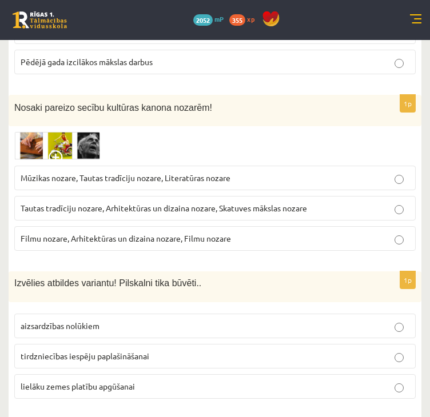
scroll to position [4460, 0]
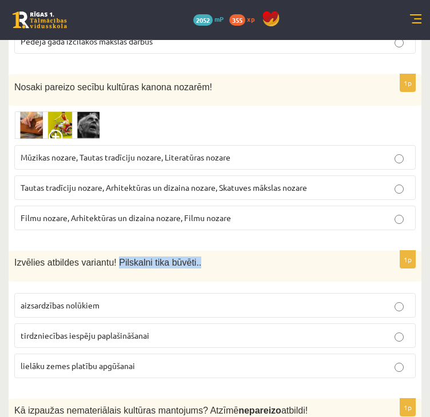
drag, startPoint x: 185, startPoint y: 205, endPoint x: 157, endPoint y: 186, distance: 33.5
click at [111, 257] on p "Izvēlies atbildes variantu! Pilskalni tika būvēti.." at bounding box center [186, 263] width 344 height 12
click at [168, 300] on p "aizsardzības nolūkiem" at bounding box center [215, 306] width 389 height 12
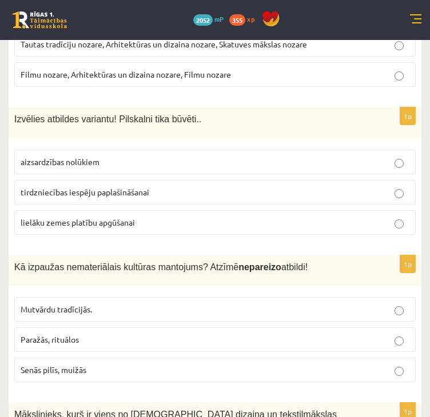
scroll to position [4632, 0]
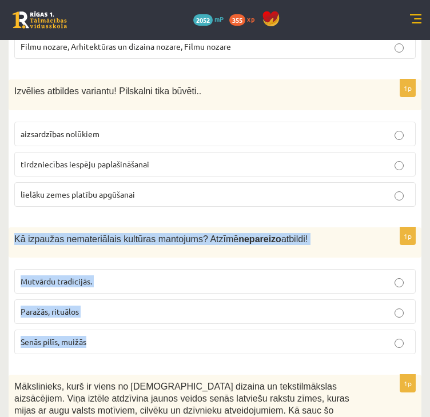
drag, startPoint x: 14, startPoint y: 179, endPoint x: 96, endPoint y: 282, distance: 132.3
click at [96, 282] on div "1p Kā izpaužas nemateriālais kultūras mantojums? Atzīmē nepareizo atbildi! Mutv…" at bounding box center [215, 296] width 413 height 137
click at [297, 233] on p "Kā izpaužas nemateriālais kultūras mantojums? Atzīmē nepareizo atbildi!" at bounding box center [186, 239] width 344 height 12
click at [121, 336] on p "Senās pilīs, muižās" at bounding box center [215, 342] width 389 height 12
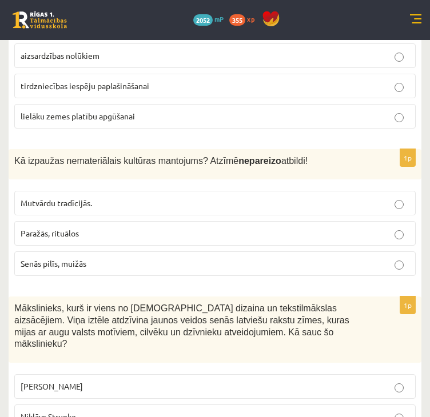
scroll to position [4711, 0]
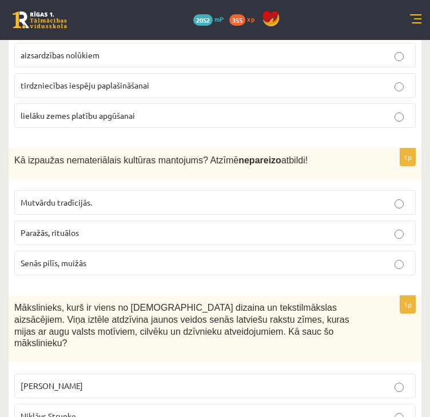
click at [133, 411] on p "Niklāvs Strunke" at bounding box center [215, 417] width 389 height 12
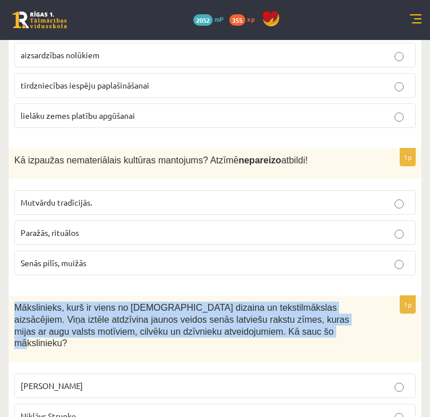
drag, startPoint x: 246, startPoint y: 272, endPoint x: 2, endPoint y: 251, distance: 245.1
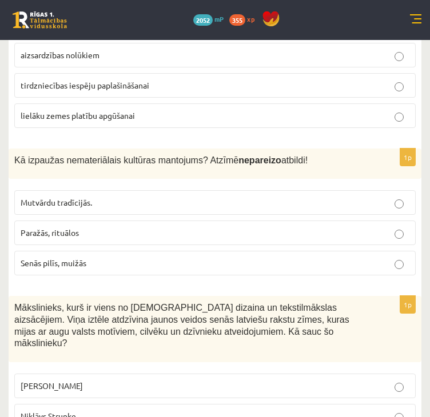
click at [106, 374] on label "Ansis Cīrulis" at bounding box center [214, 386] width 401 height 25
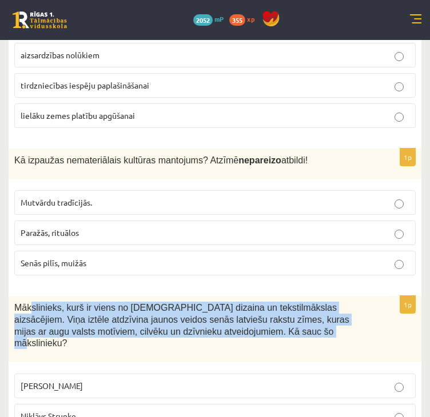
drag, startPoint x: 208, startPoint y: 269, endPoint x: 29, endPoint y: 252, distance: 179.2
click at [29, 302] on p "Mākslinieks, kurš ir viens no latviešu dizaina un tekstilmākslas aizsācējiem. V…" at bounding box center [186, 325] width 344 height 47
drag, startPoint x: 90, startPoint y: 378, endPoint x: 14, endPoint y: 246, distance: 152.2
click at [14, 296] on div "1p Mākslinieks, kurš ir viens no latviešu dizaina un tekstilmākslas aizsācējiem…" at bounding box center [215, 382] width 413 height 172
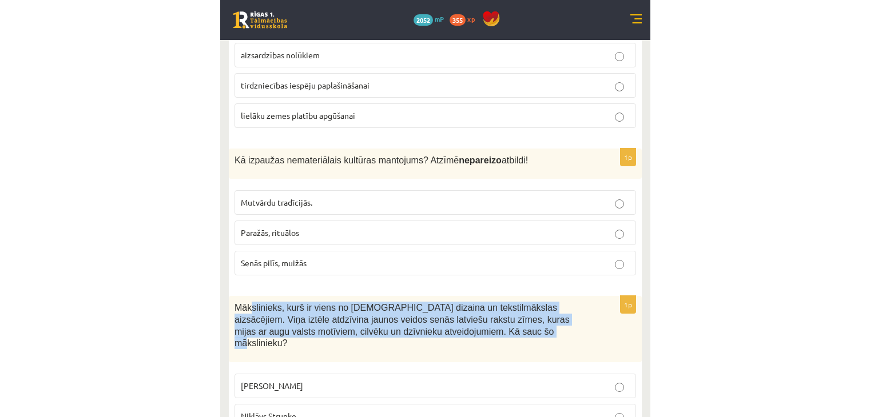
scroll to position [4635, 0]
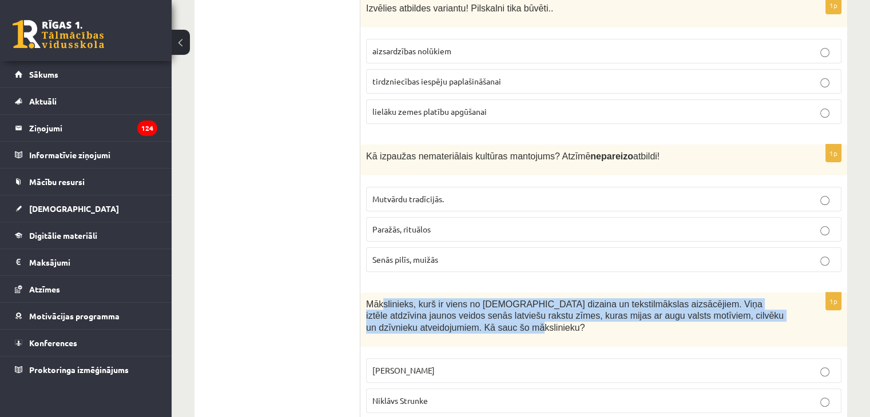
click at [818, 293] on div "Mākslinieks, kurš ir viens no latviešu dizaina un tekstilmākslas aizsācējiem. V…" at bounding box center [603, 320] width 487 height 54
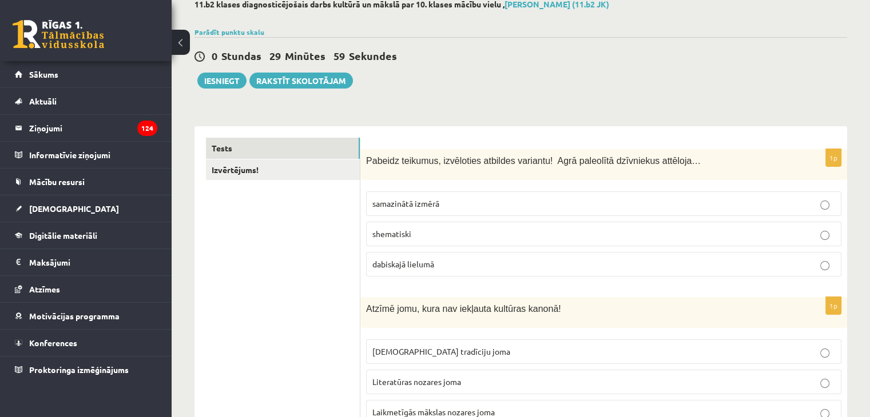
scroll to position [0, 0]
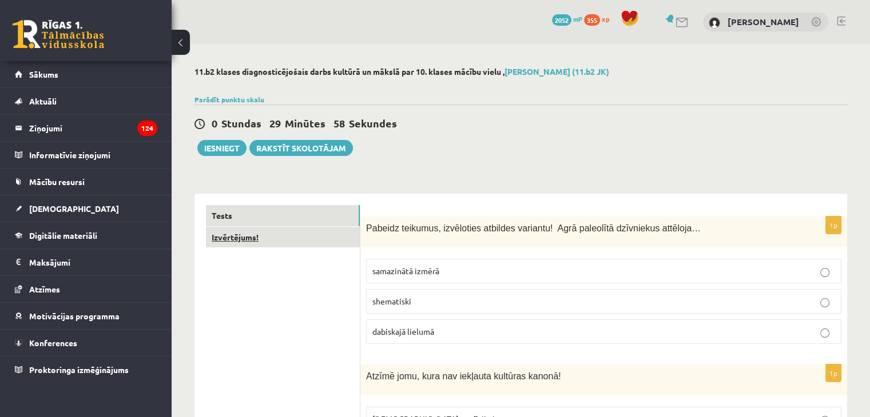
click at [226, 237] on link "Izvērtējums!" at bounding box center [283, 237] width 154 height 21
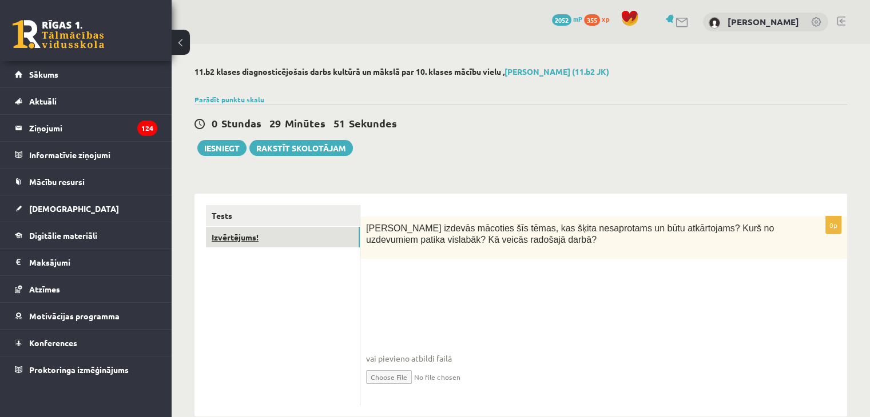
drag, startPoint x: 503, startPoint y: 239, endPoint x: 353, endPoint y: 227, distance: 150.3
click at [353, 227] on div "**********" at bounding box center [520, 306] width 652 height 224
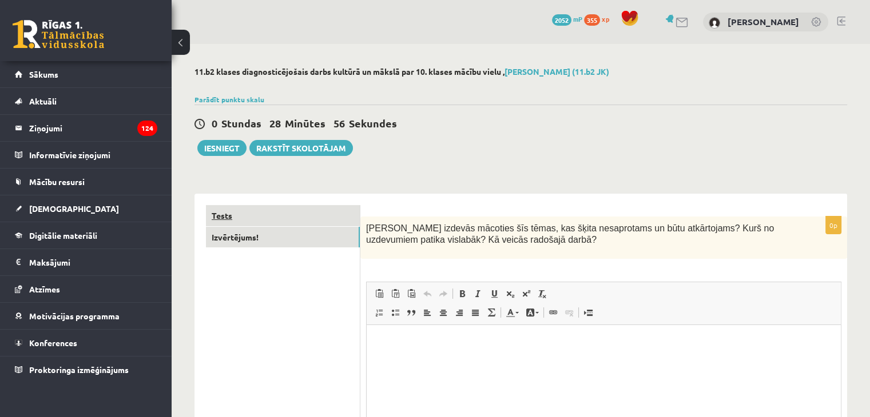
click at [282, 216] on link "Tests" at bounding box center [283, 215] width 154 height 21
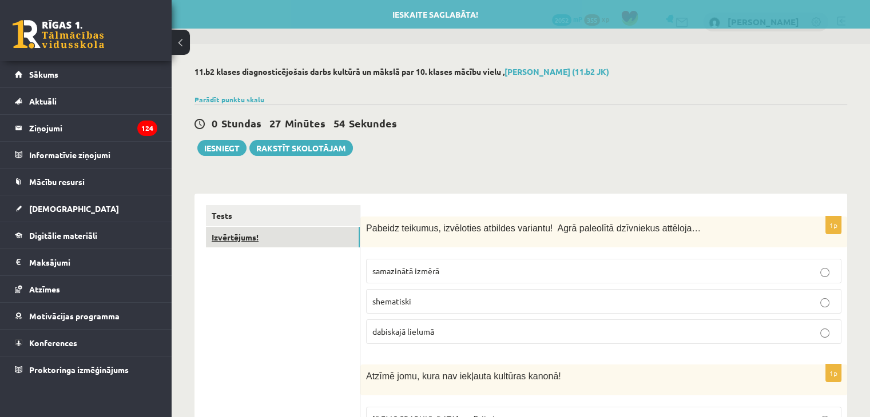
click at [264, 232] on link "Izvērtējums!" at bounding box center [283, 237] width 154 height 21
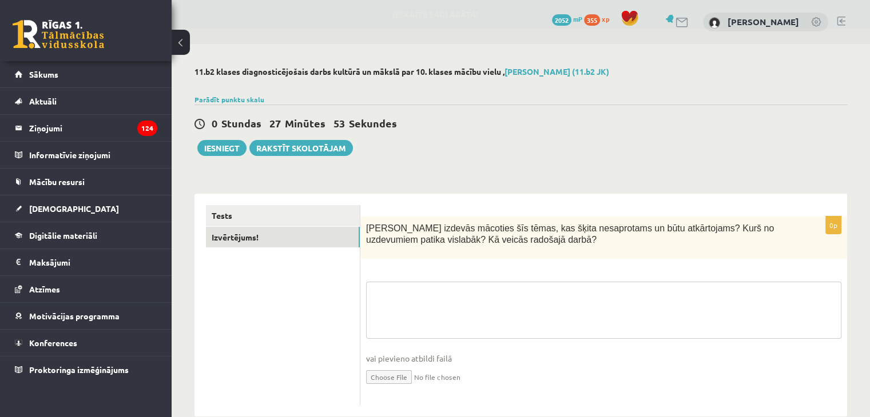
click at [419, 293] on textarea at bounding box center [603, 310] width 475 height 57
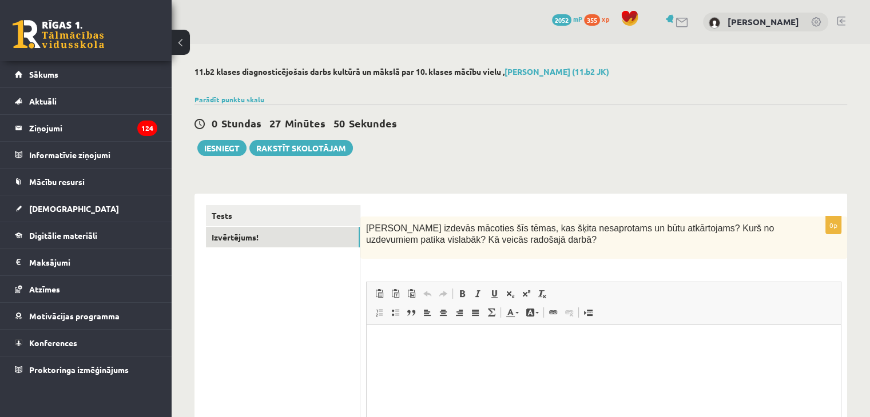
click at [416, 352] on html at bounding box center [604, 342] width 474 height 35
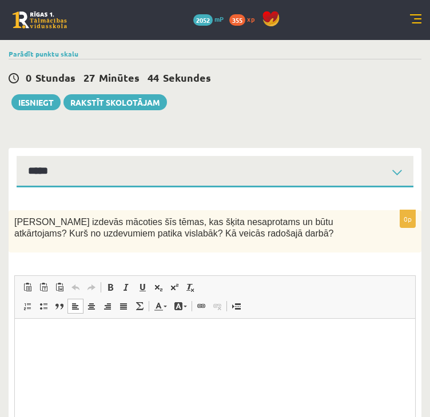
scroll to position [57, 0]
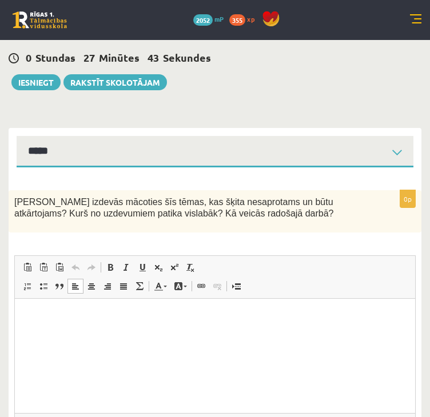
click at [102, 325] on html at bounding box center [215, 316] width 400 height 35
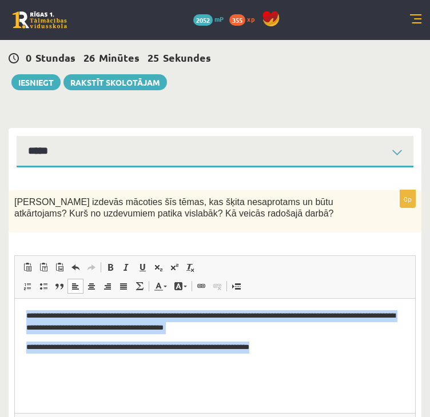
drag, startPoint x: 309, startPoint y: 353, endPoint x: 17, endPoint y: 313, distance: 295.5
click at [17, 313] on html "**********" at bounding box center [215, 332] width 400 height 66
click at [227, 320] on p "**********" at bounding box center [215, 322] width 378 height 24
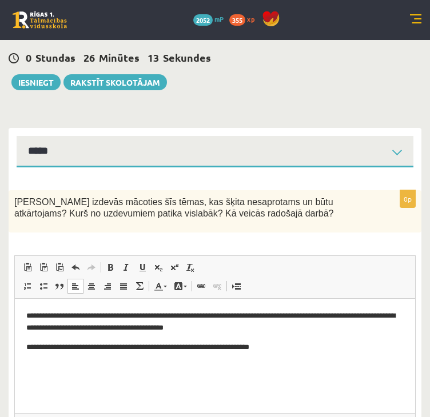
click at [228, 315] on p "**********" at bounding box center [215, 322] width 378 height 24
click at [178, 331] on p "**********" at bounding box center [215, 322] width 378 height 24
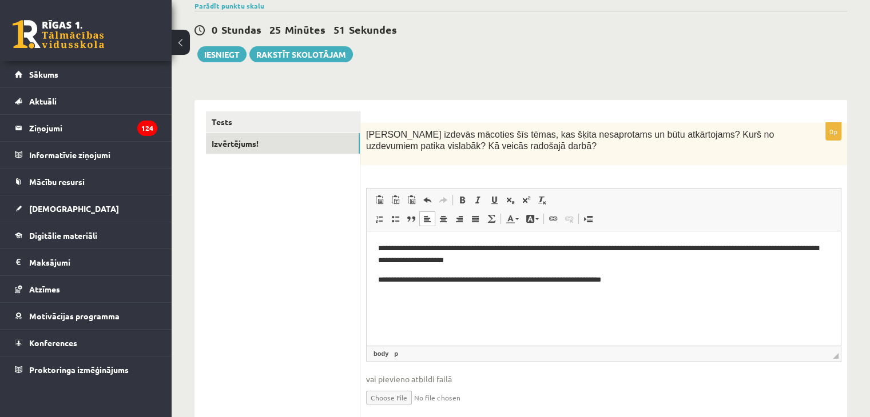
scroll to position [114, 0]
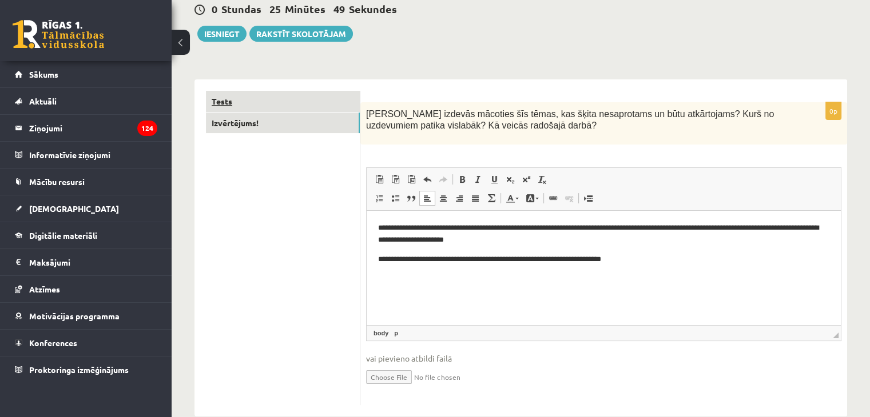
click at [229, 98] on link "Tests" at bounding box center [283, 101] width 154 height 21
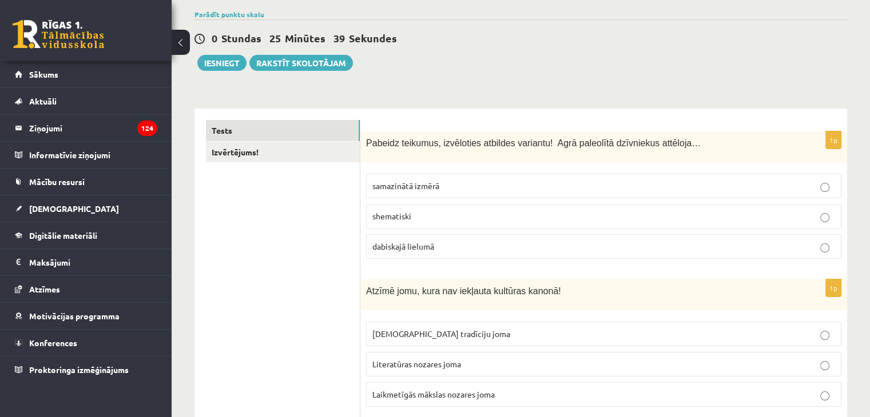
scroll to position [0, 0]
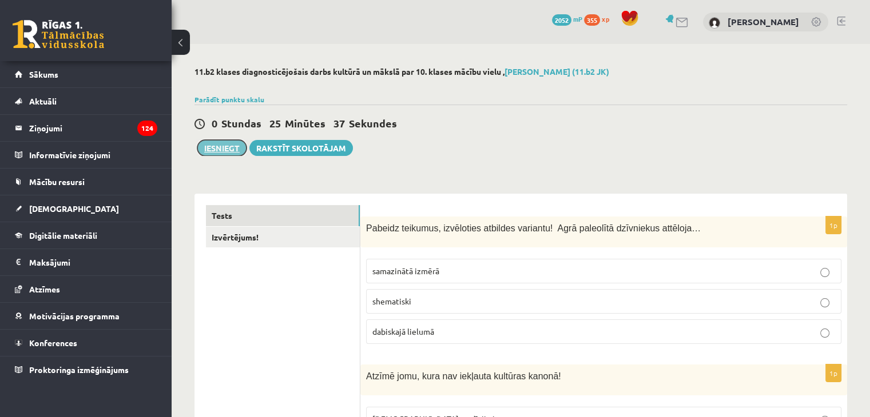
click at [218, 150] on button "Iesniegt" at bounding box center [221, 148] width 49 height 16
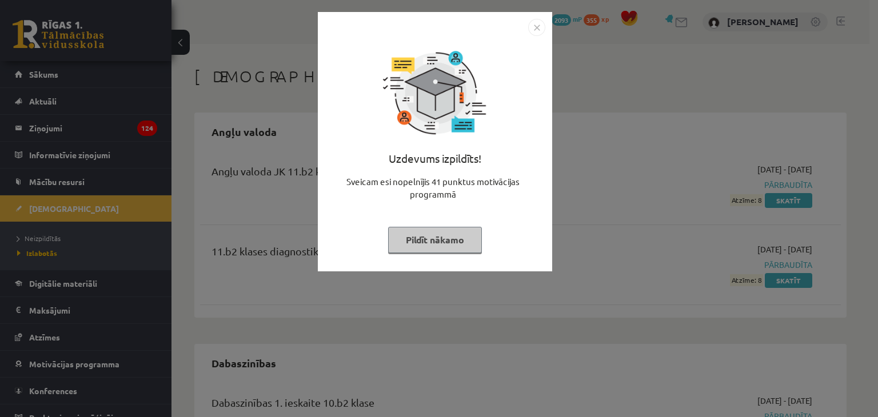
click at [581, 70] on div "Uzdevums izpildīts! Sveicam esi nopelnījis 41 punktus motivācijas programmā Pil…" at bounding box center [439, 208] width 878 height 417
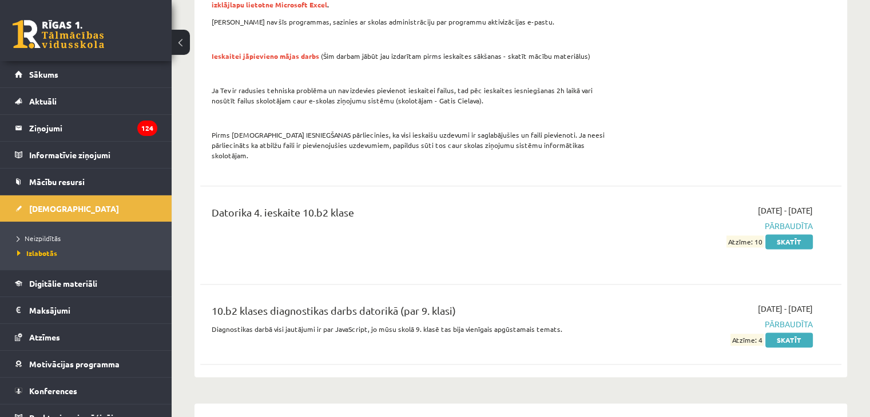
scroll to position [1430, 0]
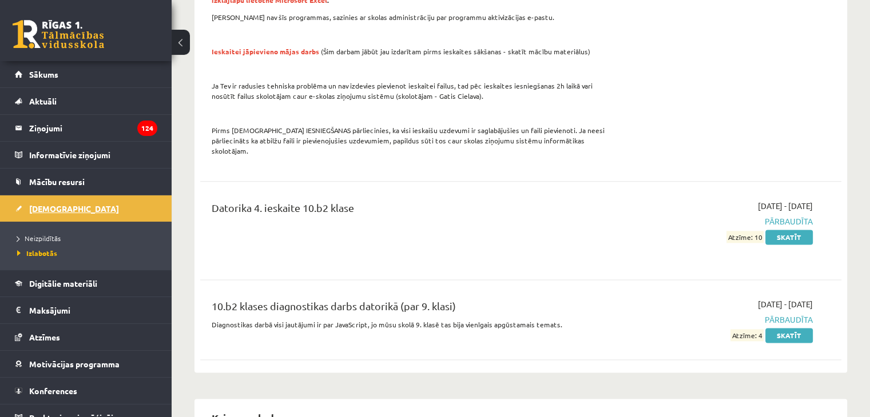
click at [34, 205] on span "[DEMOGRAPHIC_DATA]" at bounding box center [74, 209] width 90 height 10
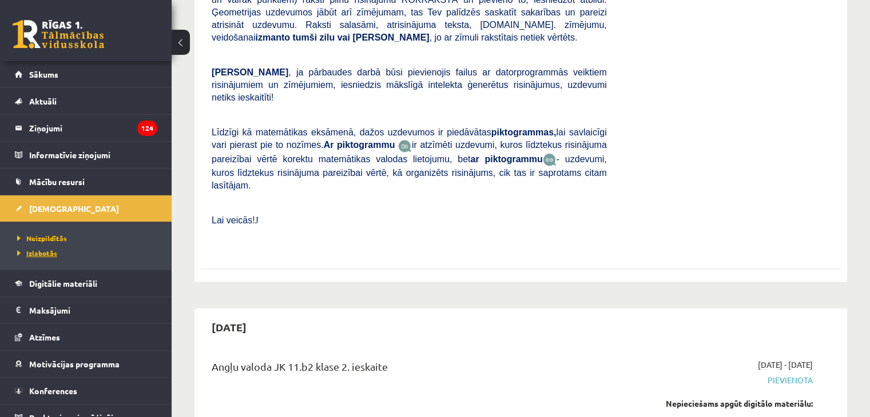
click at [49, 252] on span "Izlabotās" at bounding box center [37, 253] width 40 height 9
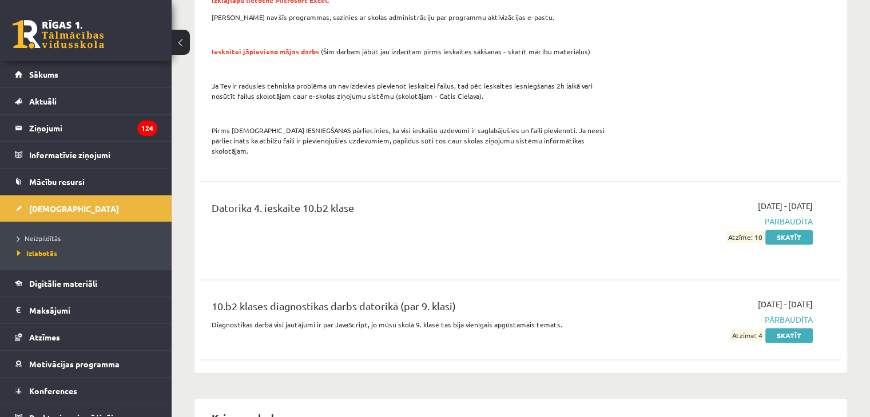
click at [50, 232] on li "Neizpildītās" at bounding box center [88, 238] width 143 height 15
click at [50, 237] on span "Neizpildītās" at bounding box center [42, 238] width 50 height 9
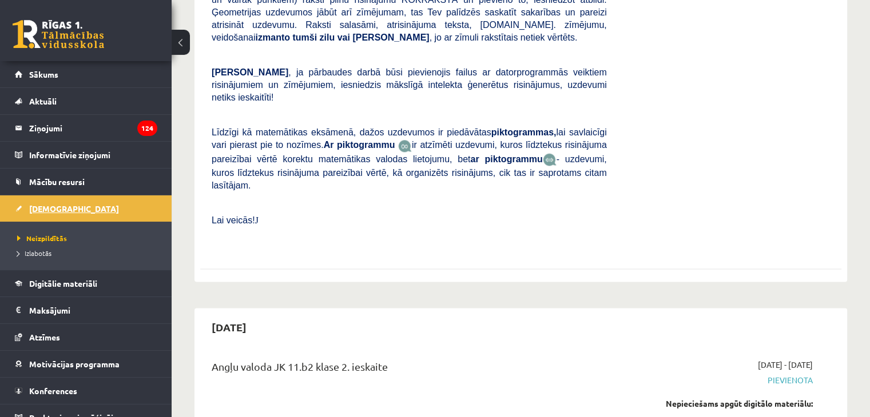
click at [46, 210] on span "[DEMOGRAPHIC_DATA]" at bounding box center [74, 209] width 90 height 10
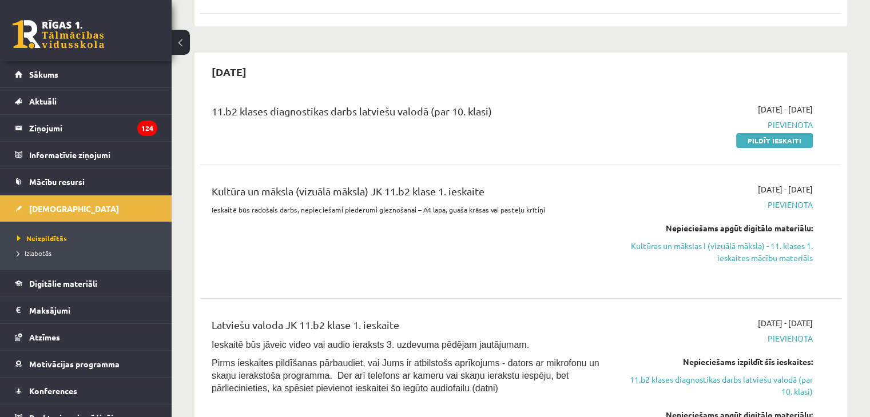
scroll to position [229, 0]
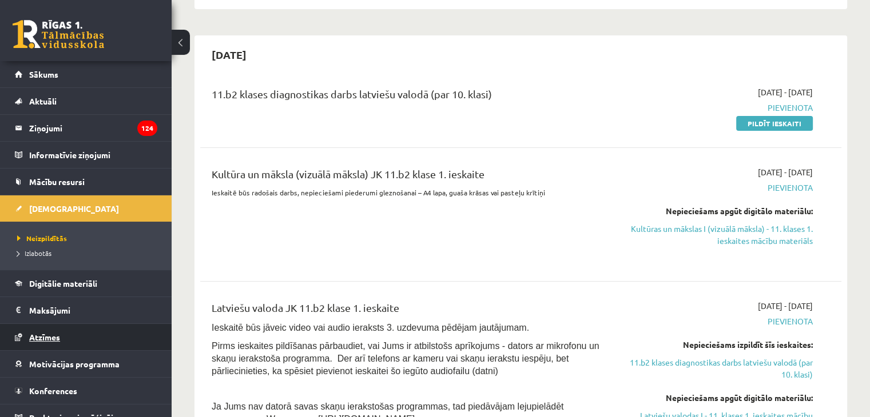
click at [46, 341] on link "Atzīmes" at bounding box center [86, 337] width 142 height 26
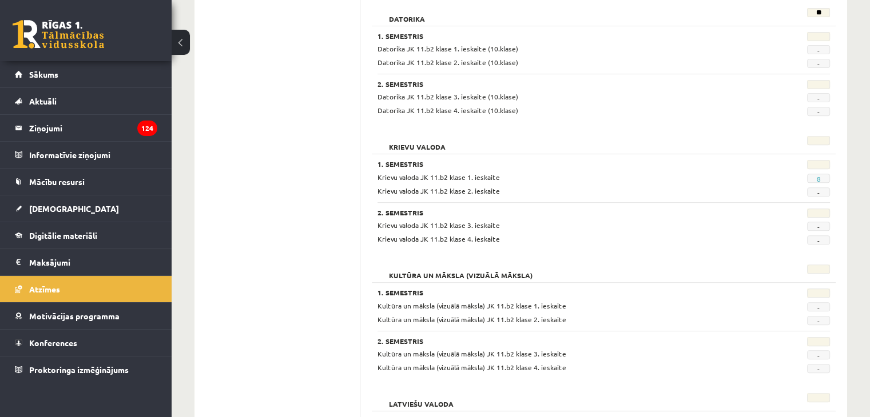
scroll to position [457, 0]
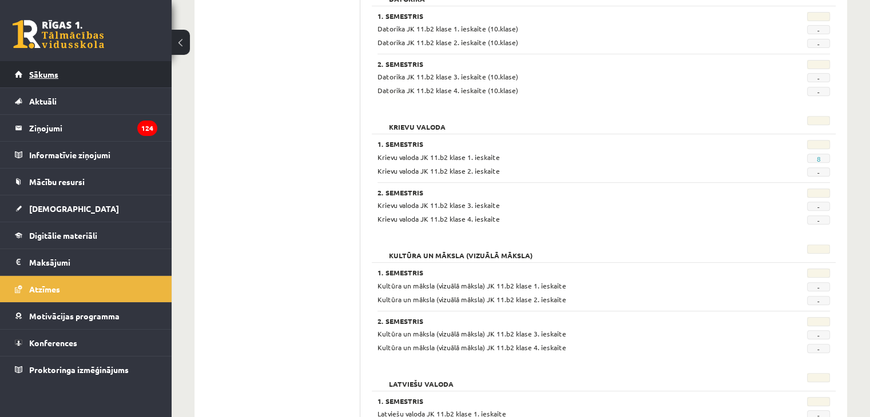
click at [53, 77] on span "Sākums" at bounding box center [43, 74] width 29 height 10
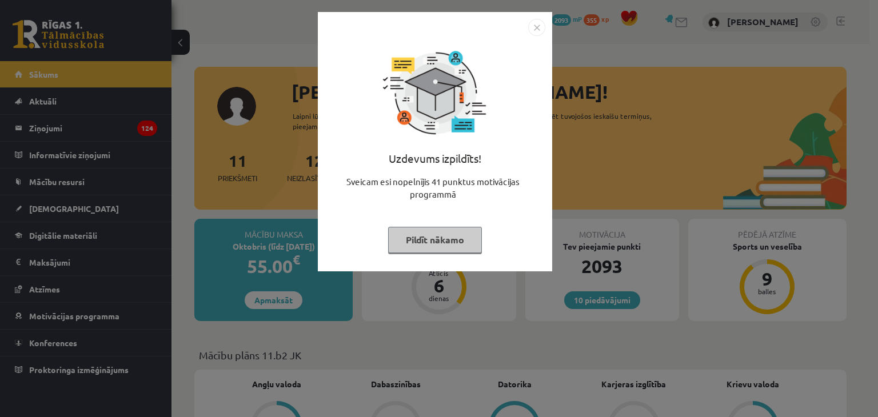
click at [540, 29] on img "Close" at bounding box center [536, 27] width 17 height 17
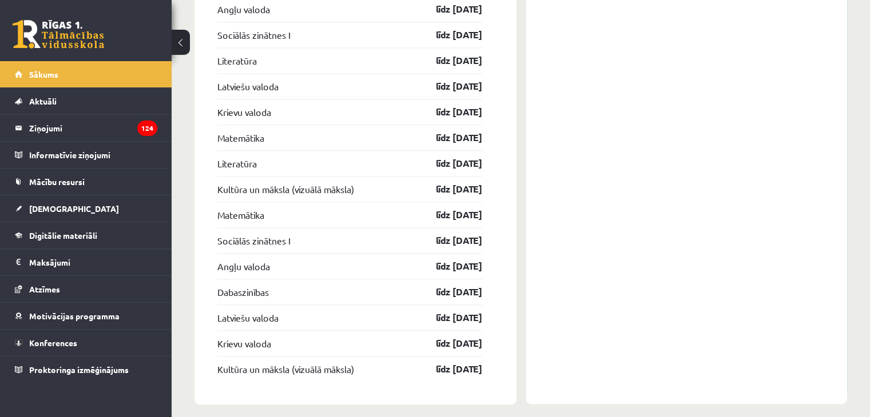
scroll to position [1511, 0]
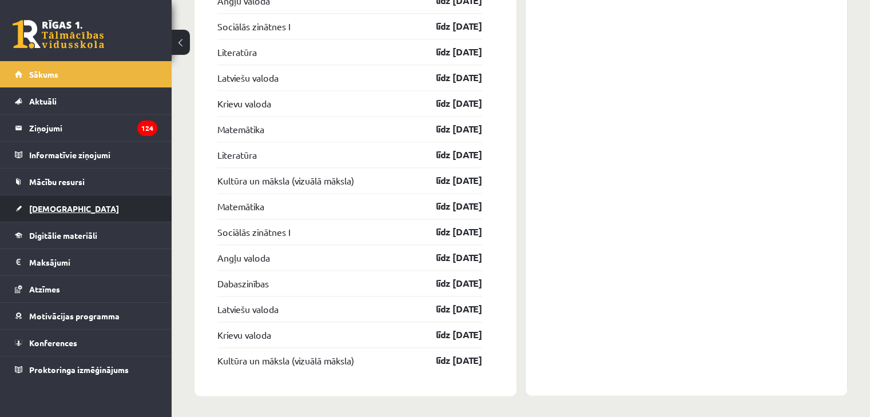
click at [51, 204] on span "[DEMOGRAPHIC_DATA]" at bounding box center [74, 209] width 90 height 10
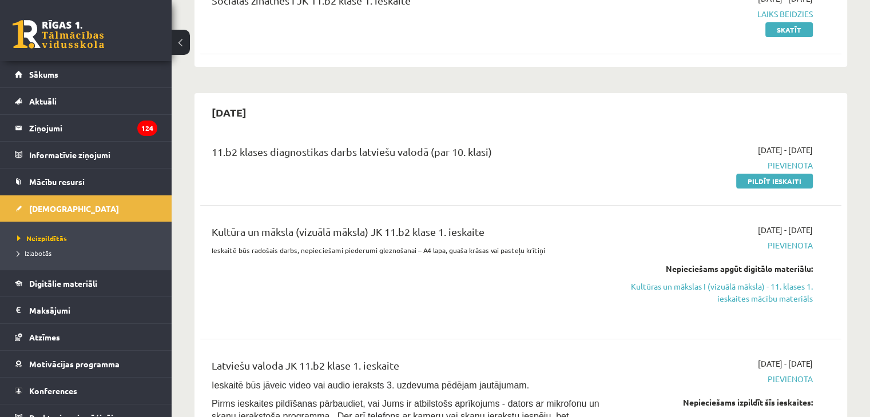
scroll to position [172, 0]
click at [46, 336] on span "Atzīmes" at bounding box center [44, 337] width 31 height 10
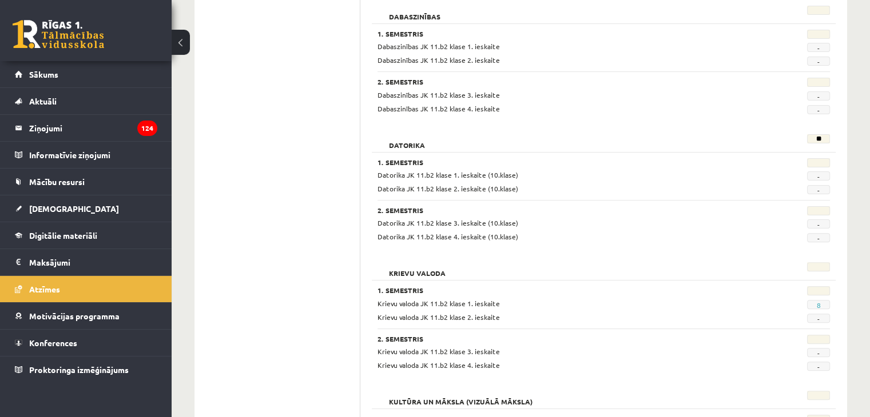
scroll to position [286, 0]
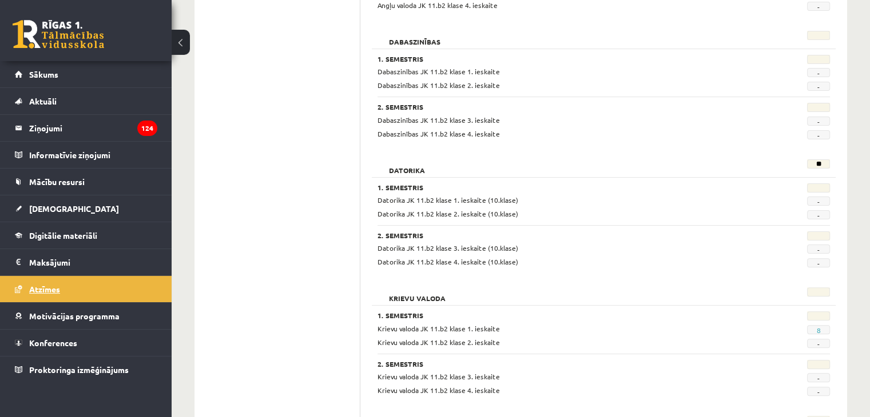
click at [57, 288] on span "Atzīmes" at bounding box center [44, 289] width 31 height 10
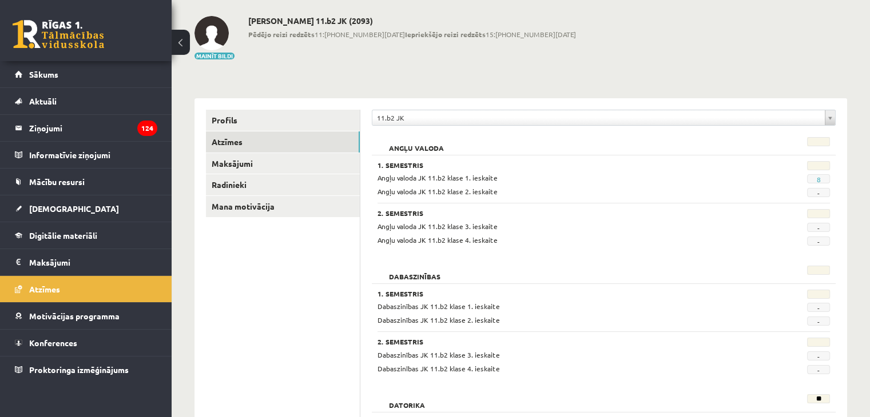
scroll to position [0, 0]
